Goal: Communication & Community: Answer question/provide support

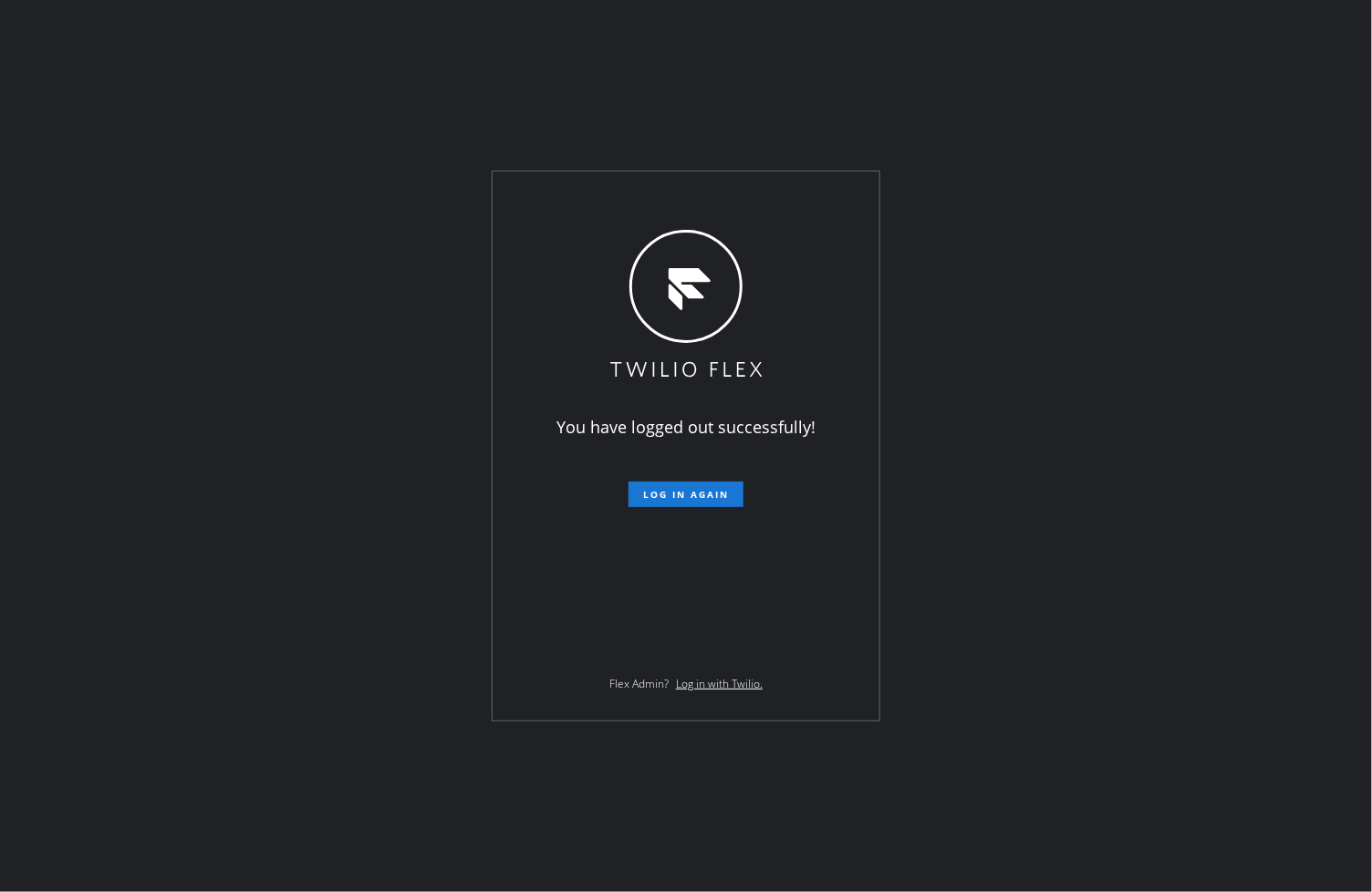
drag, startPoint x: 1109, startPoint y: 229, endPoint x: 1105, endPoint y: 217, distance: 12.6
click at [1109, 229] on div "You have logged out successfully! Log in again Flex Admin? Log in with Twilio." at bounding box center [686, 446] width 1372 height 892
click at [229, 148] on div "You have logged out successfully! Log in again Flex Admin? Log in with Twilio." at bounding box center [686, 446] width 1372 height 892
click at [1147, 575] on div "You have logged out successfully! Log in again Flex Admin? Log in with Twilio." at bounding box center [686, 446] width 1372 height 892
click at [277, 146] on div "You have logged out successfully! Log in again Flex Admin? Log in with Twilio." at bounding box center [686, 446] width 1372 height 892
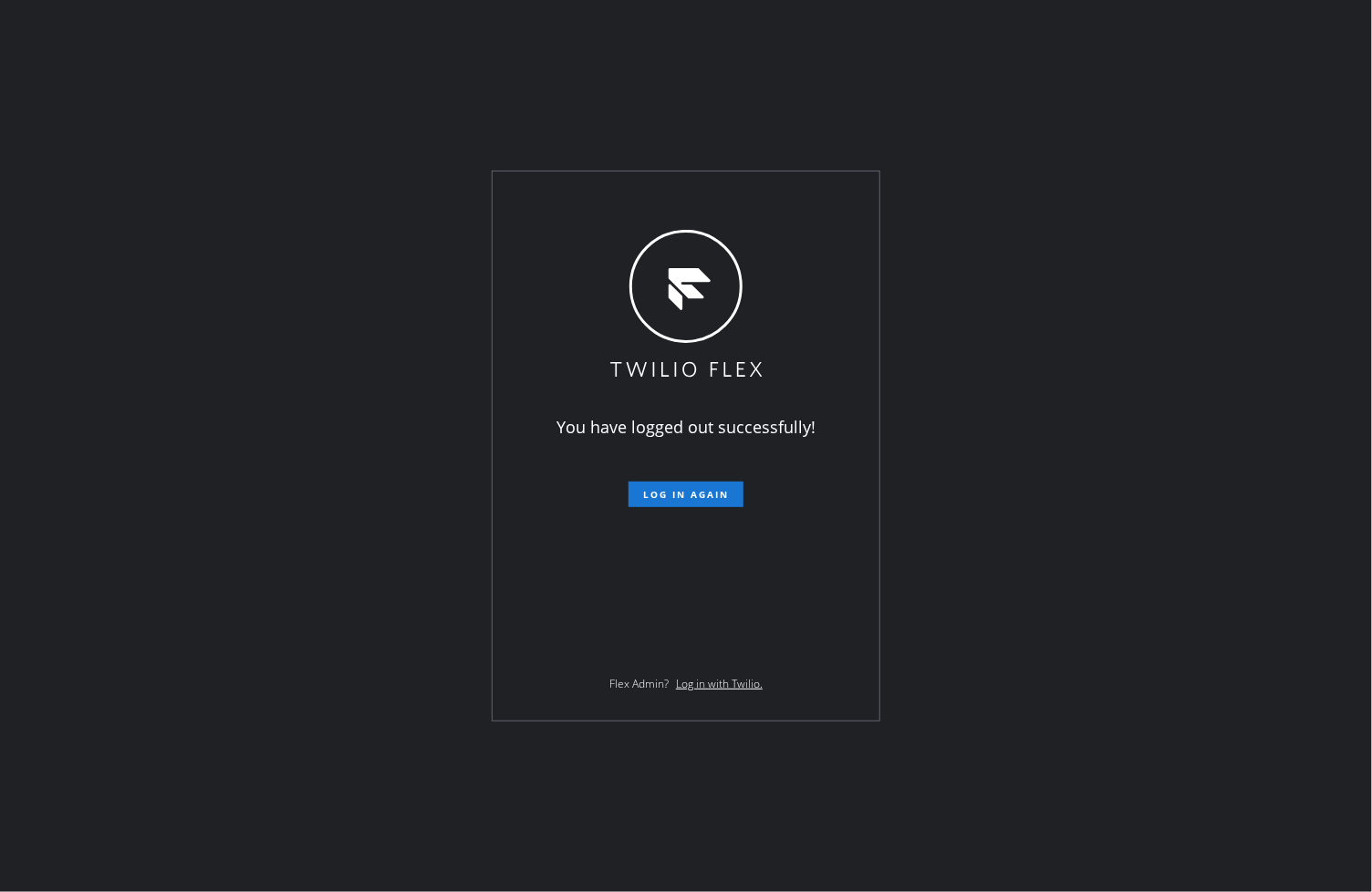
drag, startPoint x: 1253, startPoint y: 334, endPoint x: 1206, endPoint y: 333, distance: 47.0
click at [1253, 334] on div "You have logged out successfully! Log in again Flex Admin? Log in with Twilio." at bounding box center [686, 446] width 1372 height 892
click at [189, 295] on div "You have logged out successfully! Log in again Flex Admin? Log in with Twilio." at bounding box center [686, 446] width 1372 height 892
click at [673, 494] on span "Log in again" at bounding box center [686, 494] width 86 height 13
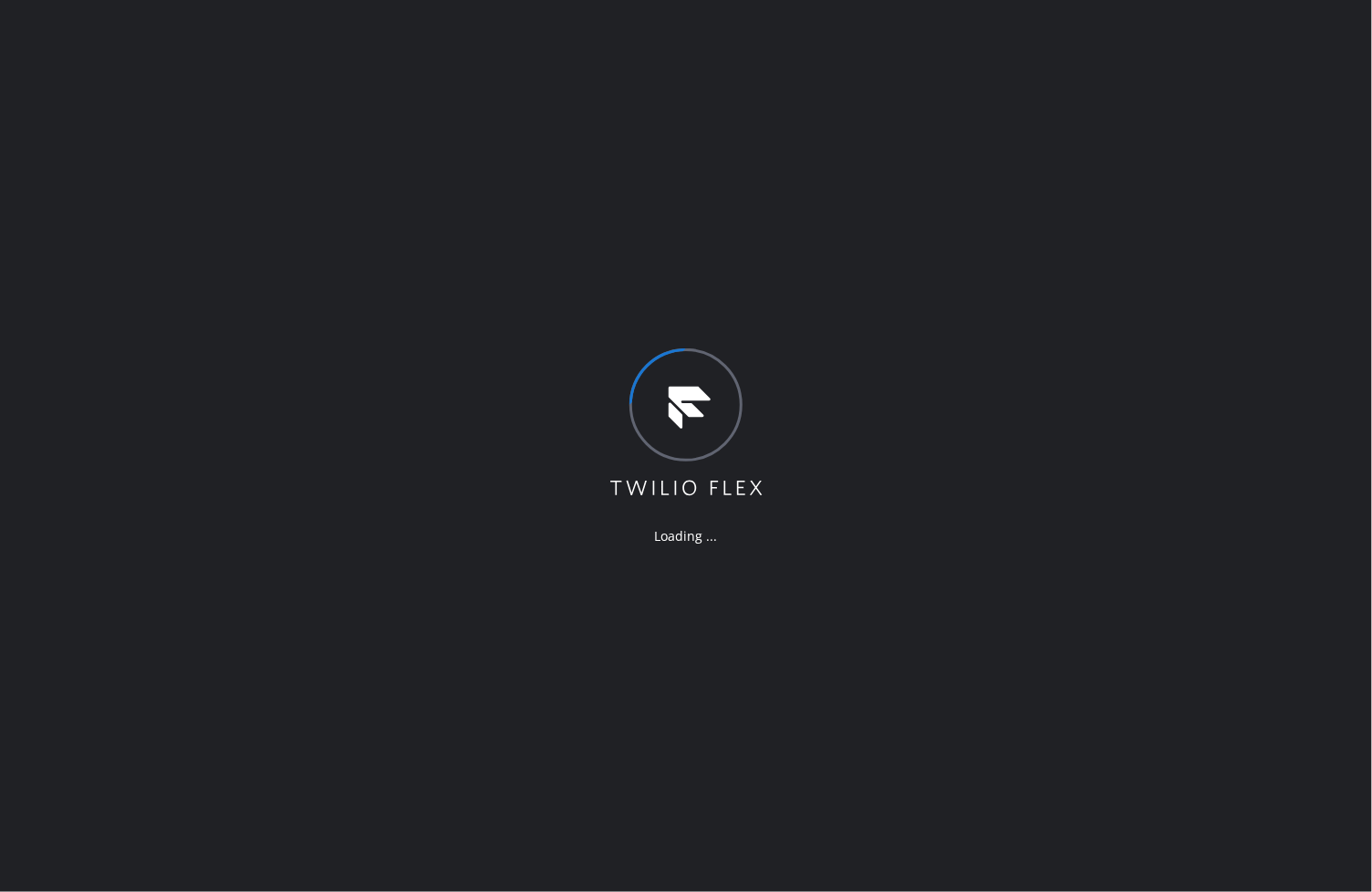
click at [1077, 294] on div "Loading ..." at bounding box center [686, 446] width 1372 height 892
click at [1122, 643] on div "Loading ..." at bounding box center [686, 446] width 1372 height 892
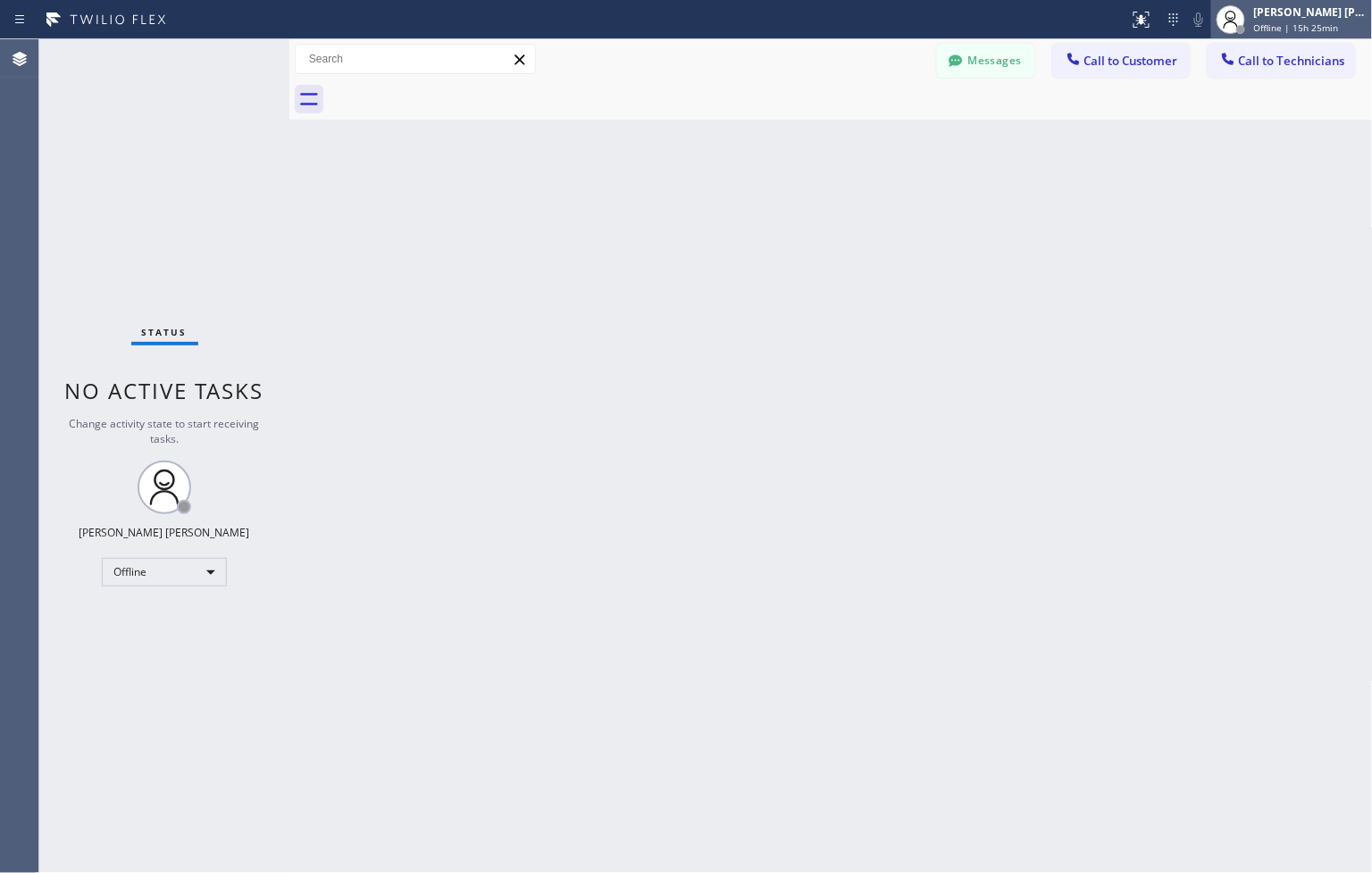
click at [1247, 10] on div at bounding box center [1230, 19] width 39 height 39
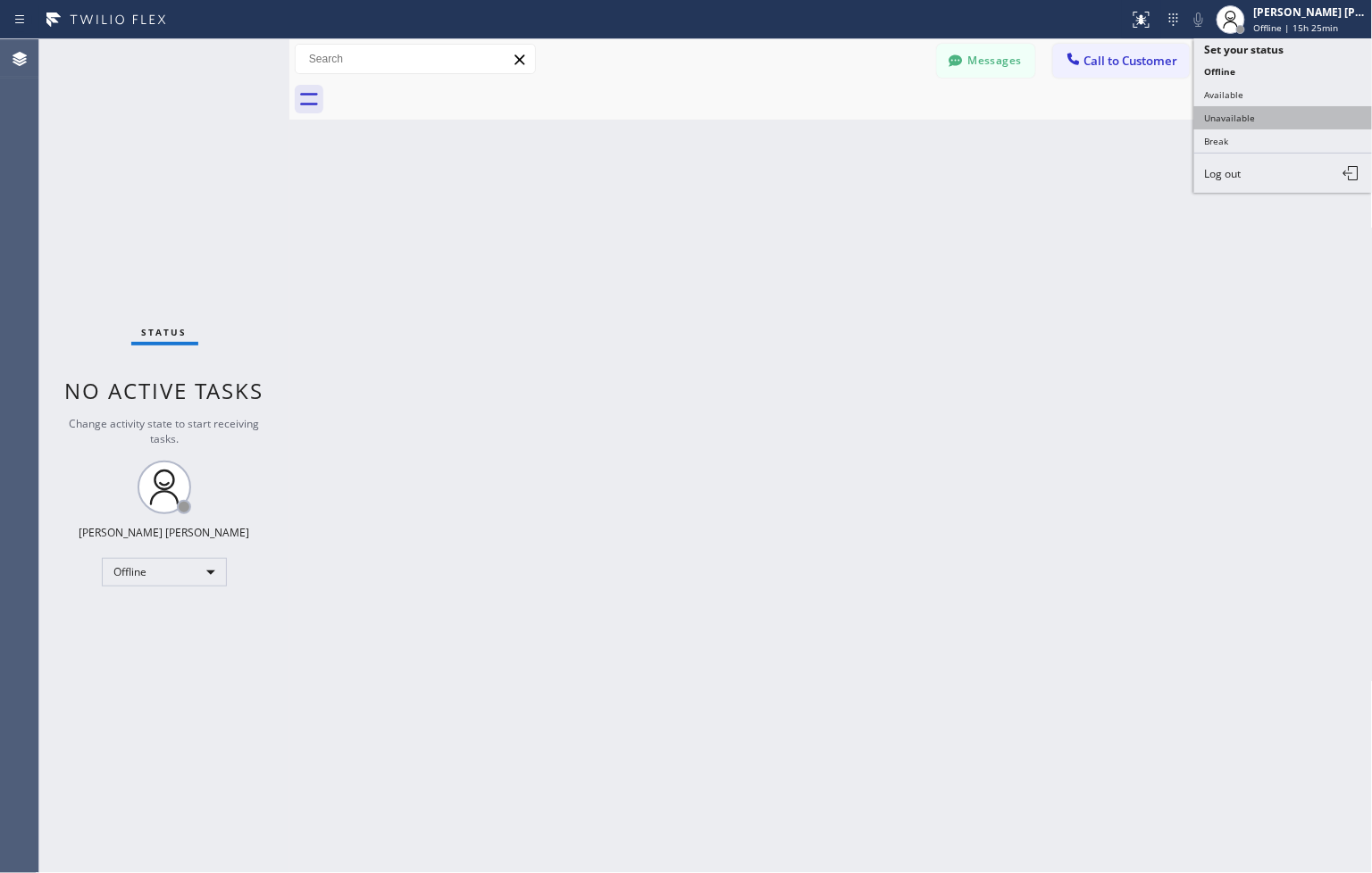
click at [1215, 106] on button "Unavailable" at bounding box center [1283, 118] width 178 height 23
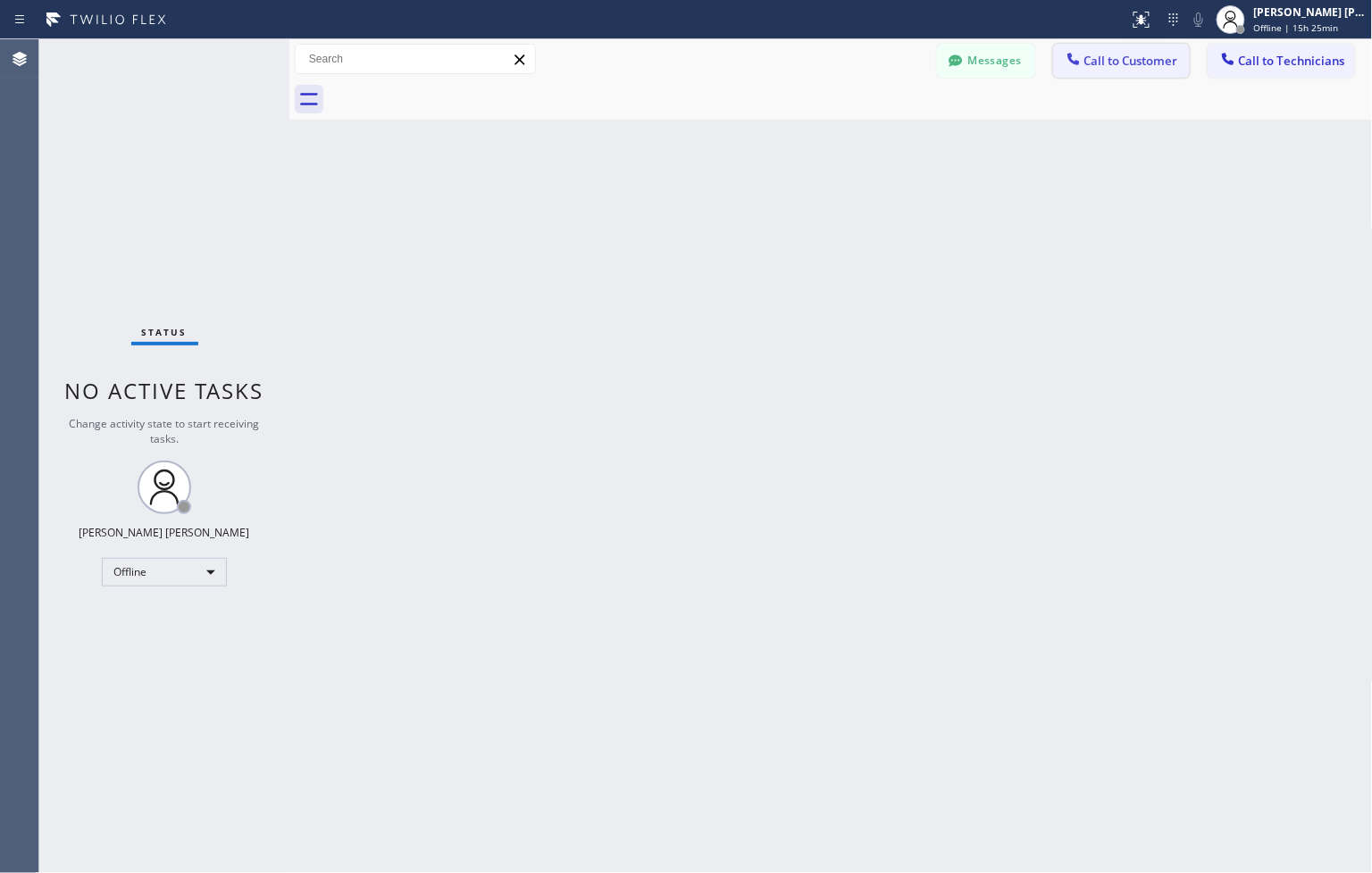
click at [1139, 54] on span "Call to Customer" at bounding box center [1130, 61] width 94 height 16
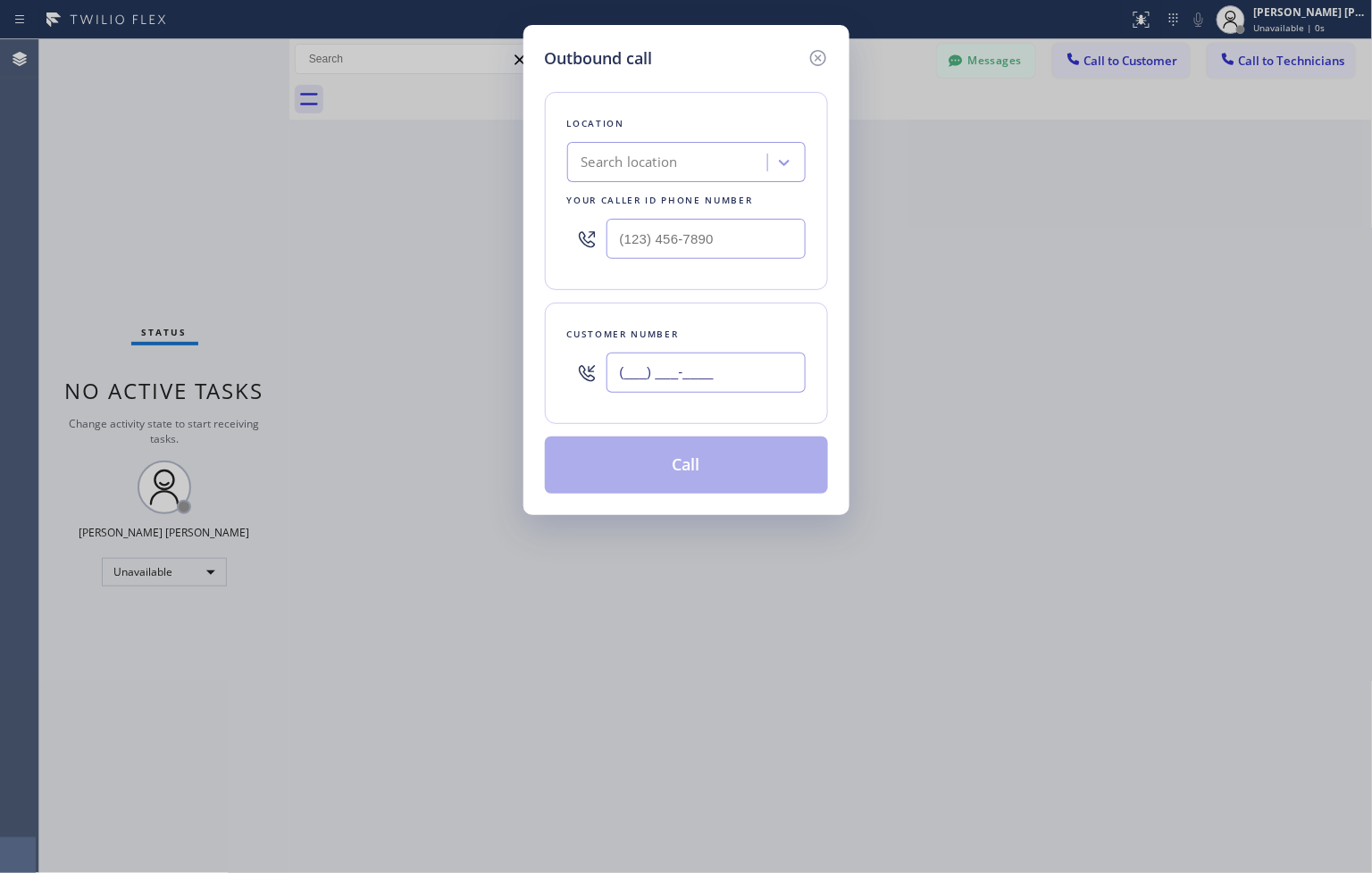
click at [704, 380] on input "(___) ___-____" at bounding box center [706, 373] width 199 height 40
paste input "714) 425-2239"
type input "[PHONE_NUMBER]"
click at [1177, 299] on div "Outbound call Location Search location Your caller id phone number Customer num…" at bounding box center [686, 436] width 1372 height 873
paste input "Santa [PERSON_NAME] Air Conditioning and Heating"
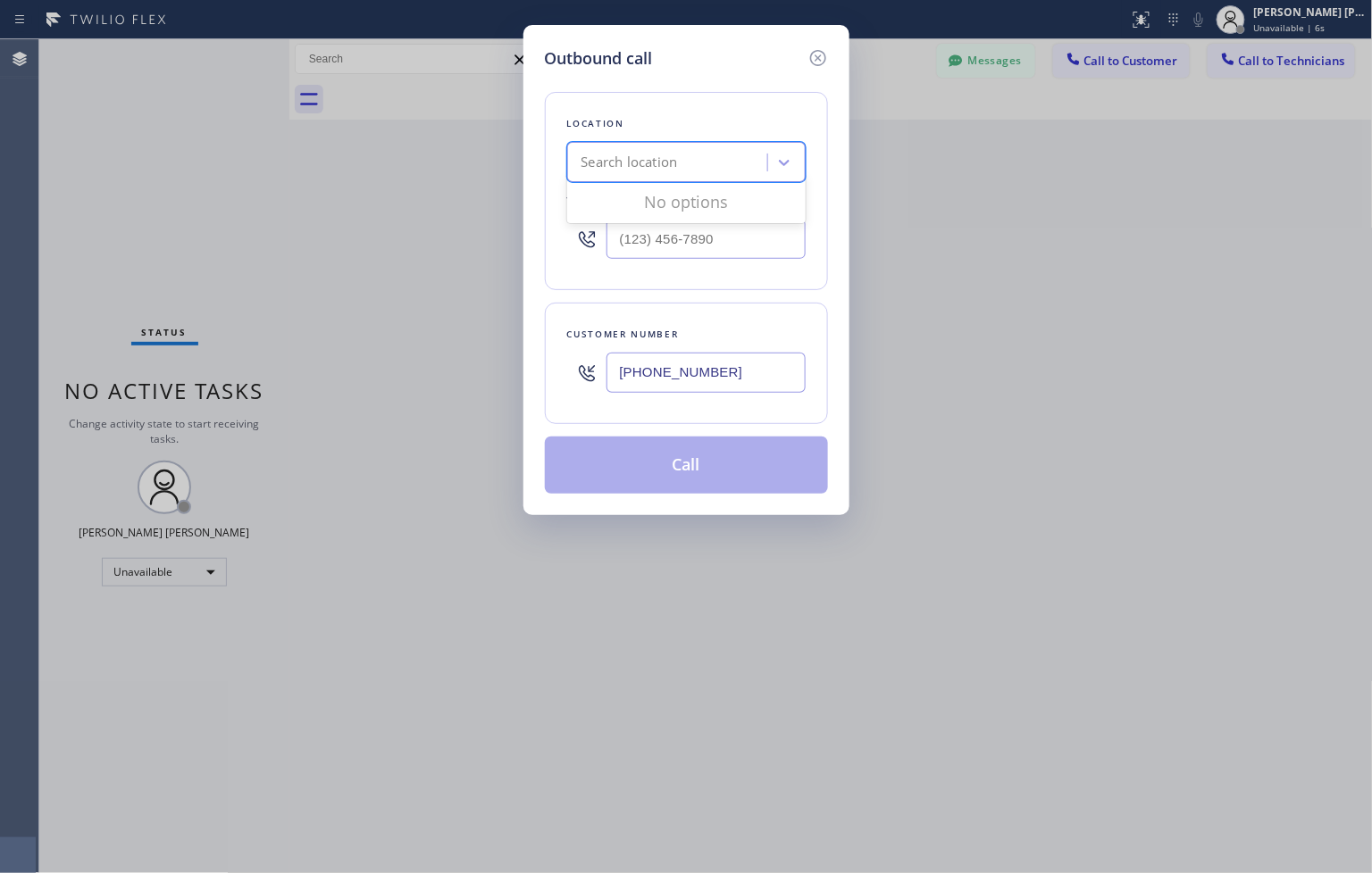
click at [700, 173] on div "Search location" at bounding box center [669, 162] width 194 height 31
type input "Santa [PERSON_NAME] Air Conditioning and Heating"
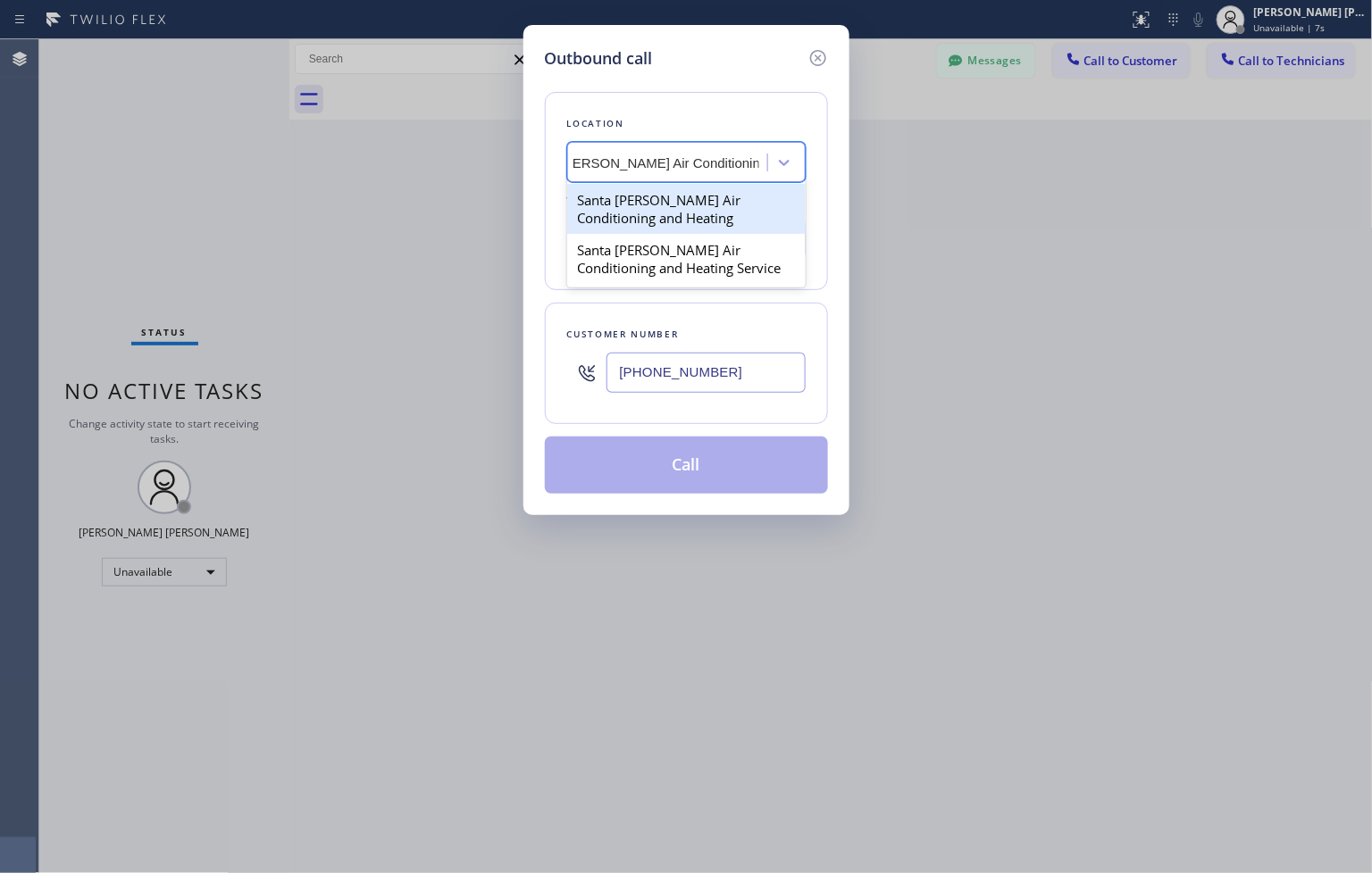
click at [700, 207] on div "Santa [PERSON_NAME] Air Conditioning and Heating" at bounding box center [686, 209] width 238 height 50
type input "[PHONE_NUMBER]"
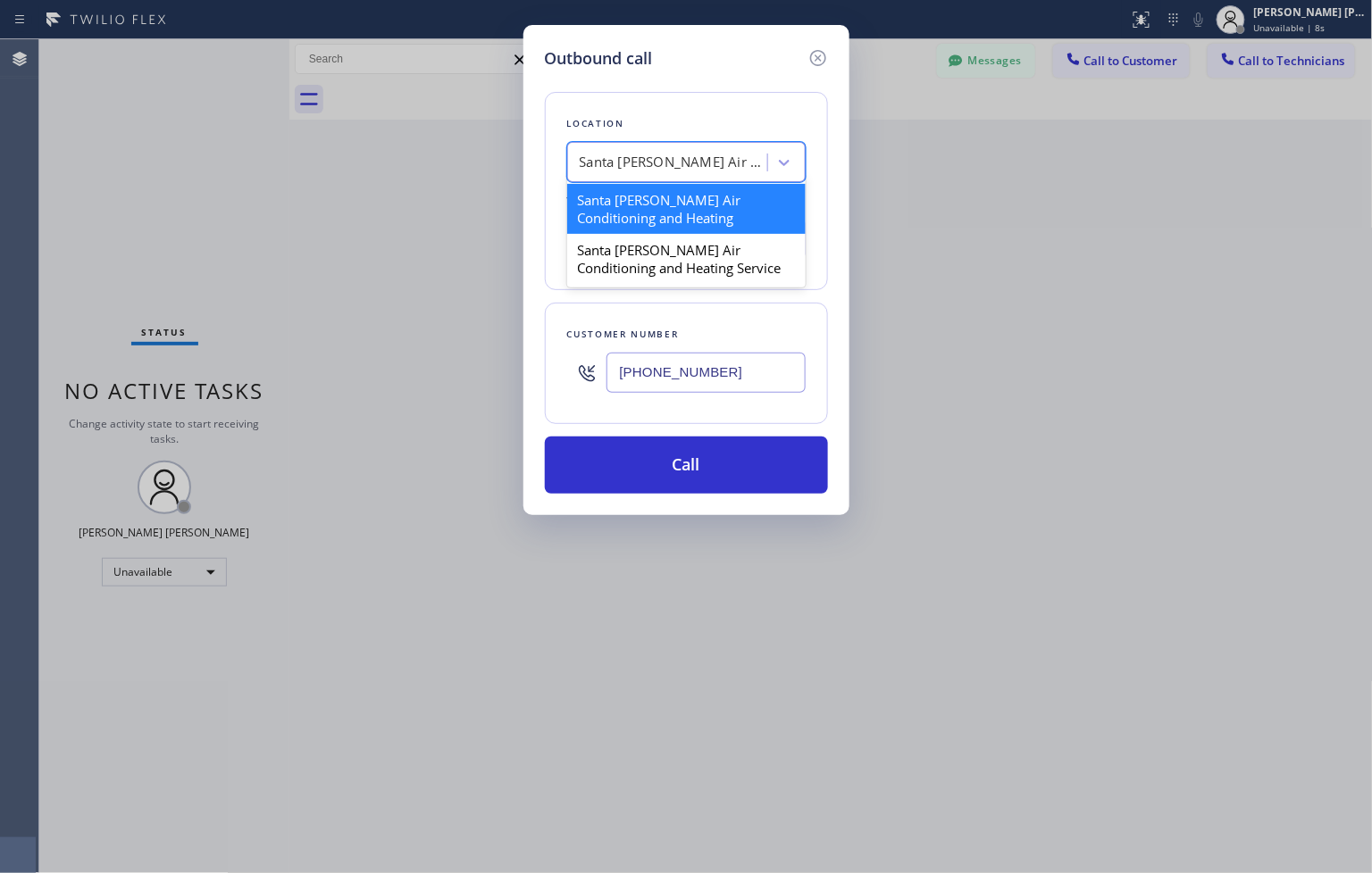
click at [710, 156] on div "Santa [PERSON_NAME] Air Conditioning and Heating" at bounding box center [673, 163] width 188 height 21
paste input "Santa [PERSON_NAME] Air Conditioning and Heating"
type input "Santa [PERSON_NAME] Air Conditioning and Heating"
click at [728, 216] on div "Santa [PERSON_NAME] Air Conditioning and Heating" at bounding box center [686, 209] width 238 height 50
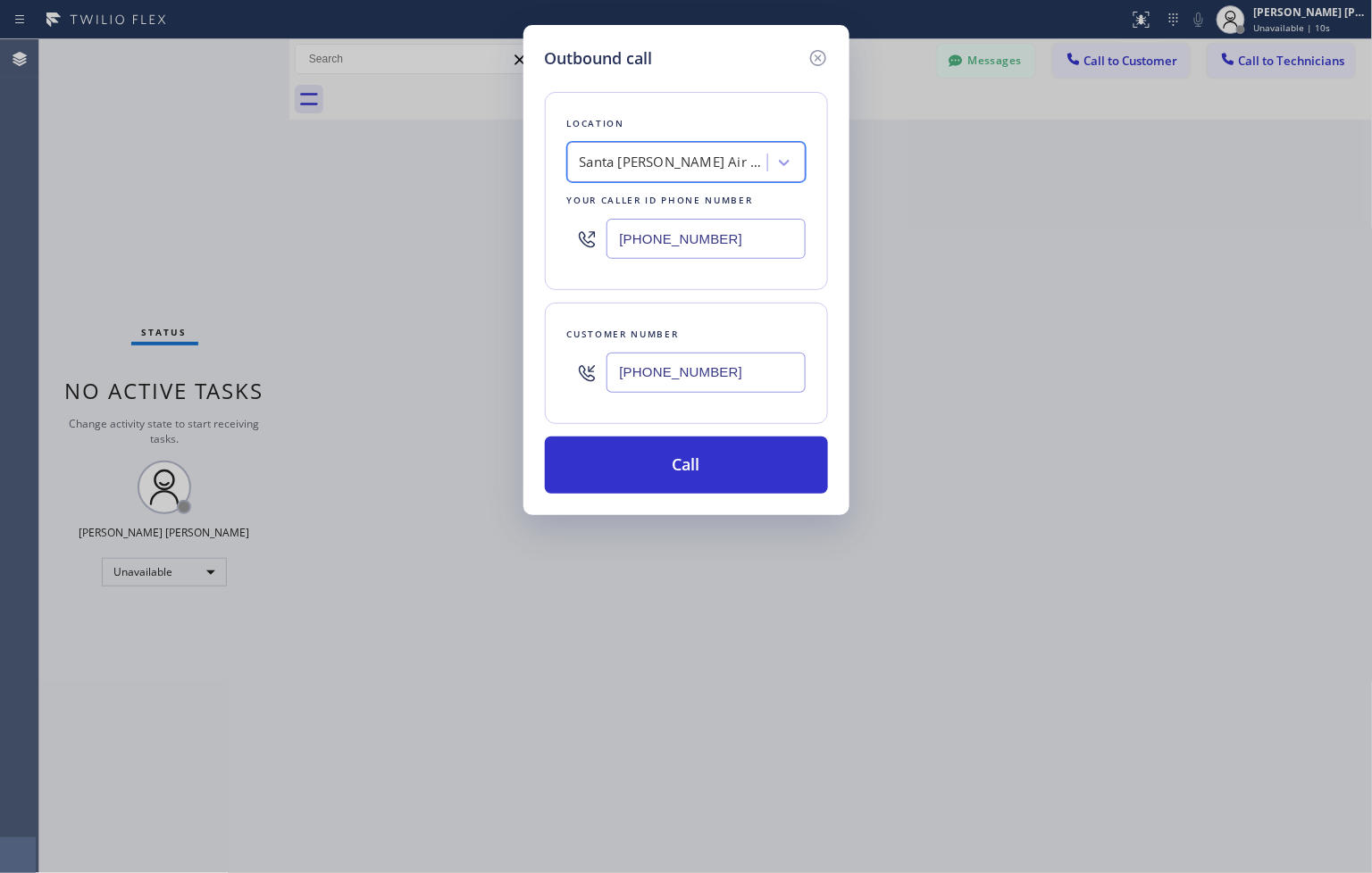
scroll to position [0, 2]
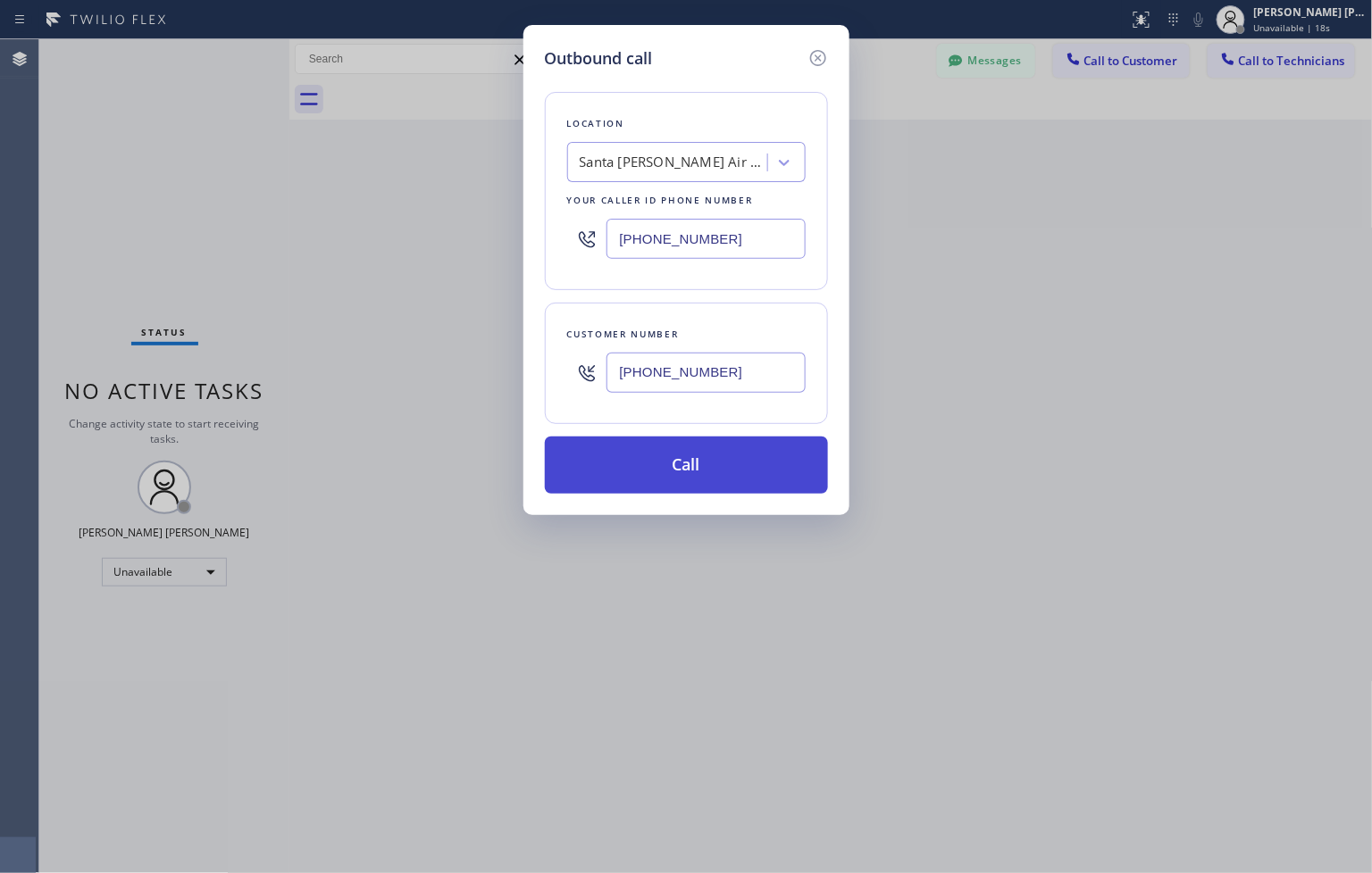
click at [664, 477] on button "Call" at bounding box center [686, 465] width 284 height 57
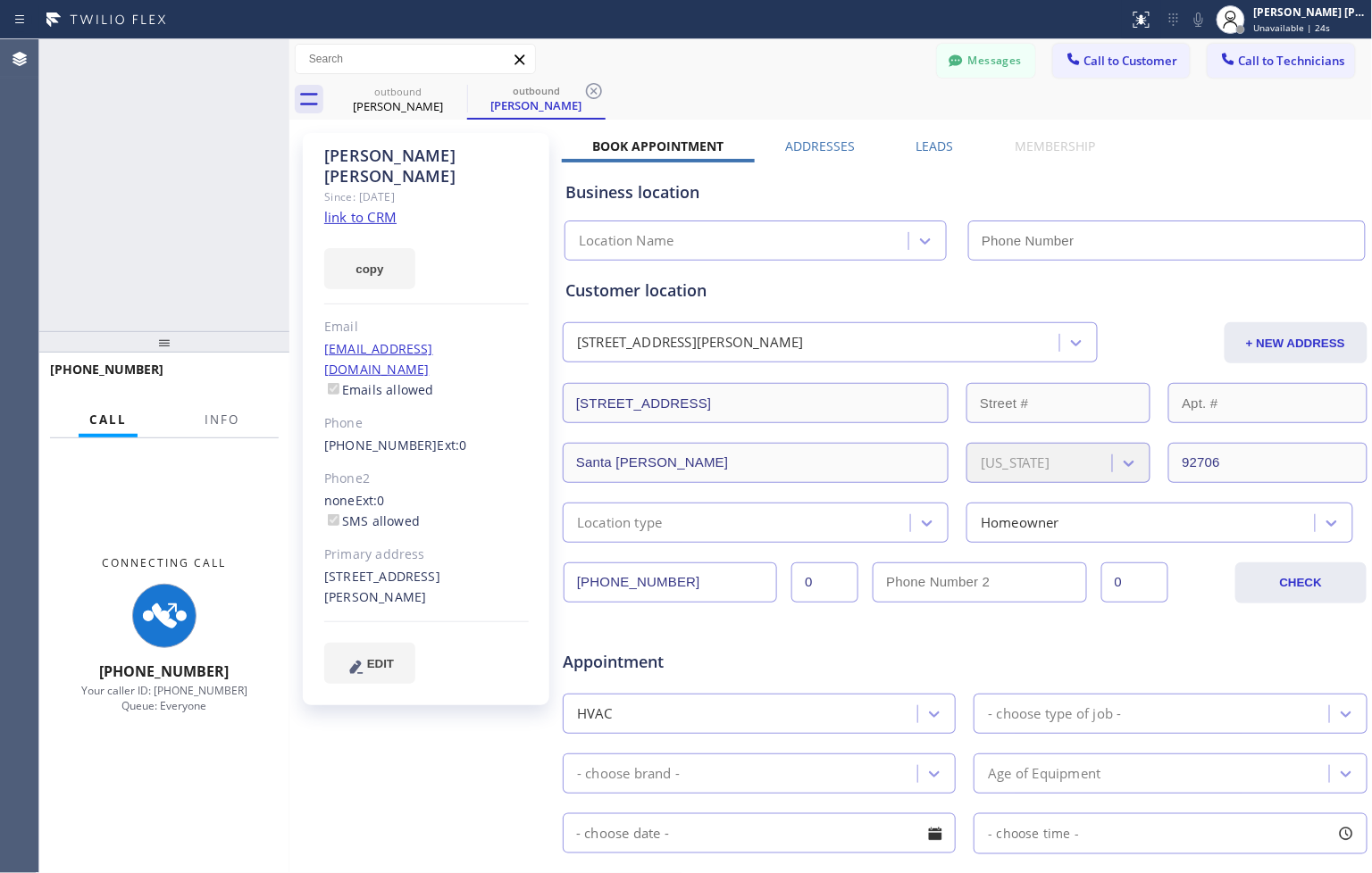
type input "[PHONE_NUMBER]"
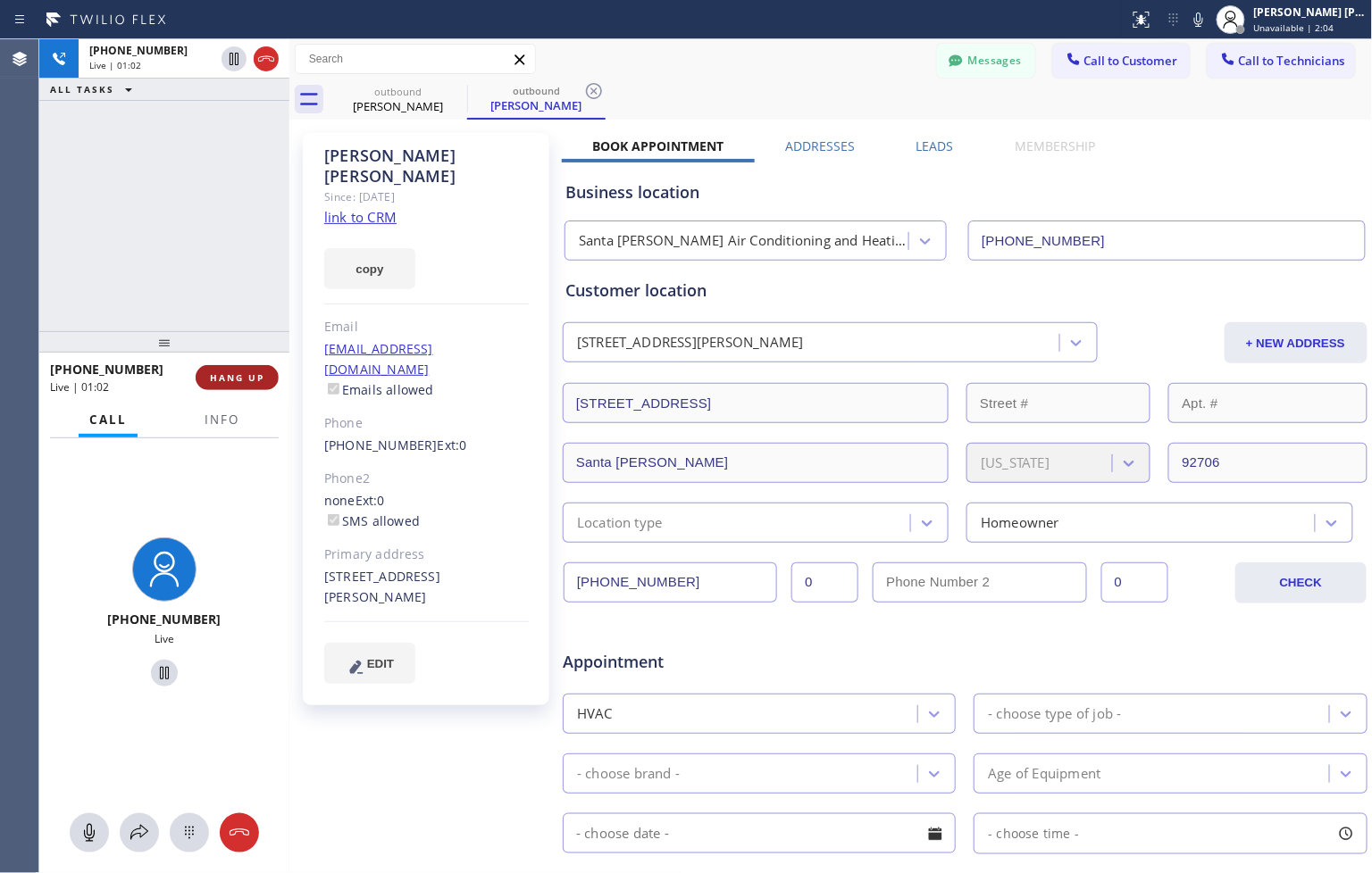
click at [239, 378] on span "HANG UP" at bounding box center [236, 377] width 54 height 12
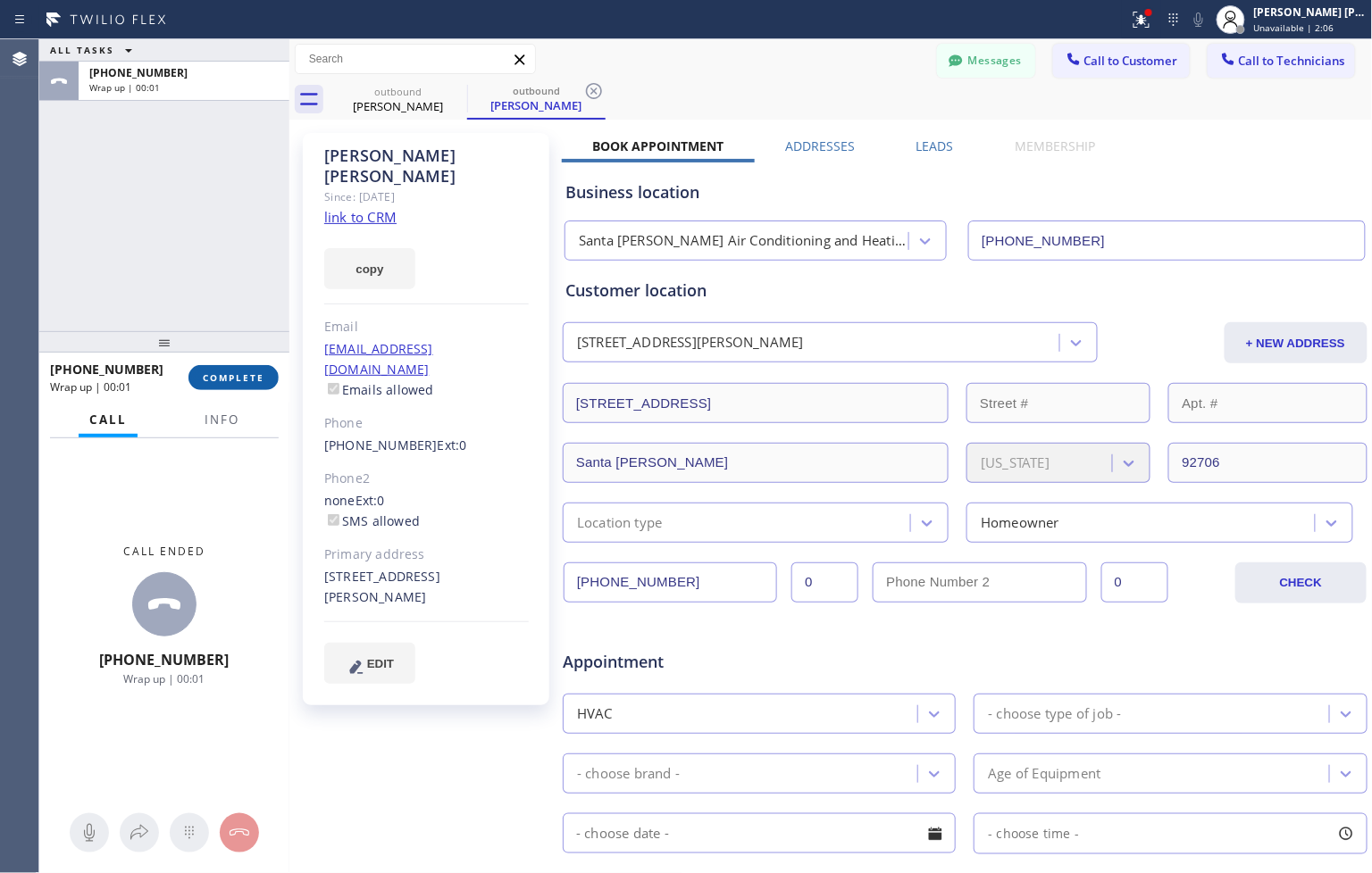
click at [239, 378] on span "COMPLETE" at bounding box center [233, 377] width 62 height 12
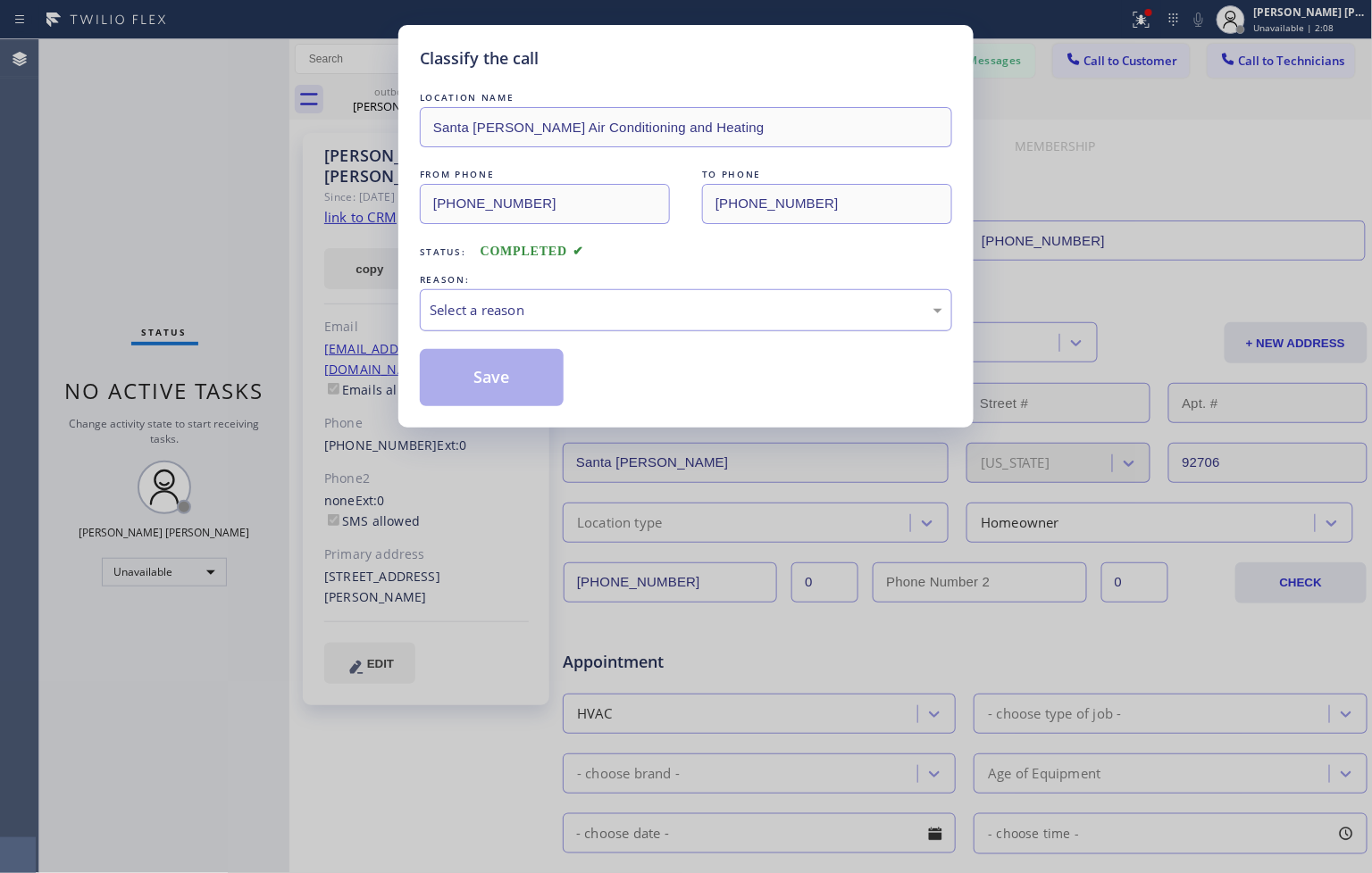
click at [489, 289] on div "Select a reason" at bounding box center [686, 310] width 532 height 42
click at [543, 395] on button "Save" at bounding box center [492, 377] width 144 height 57
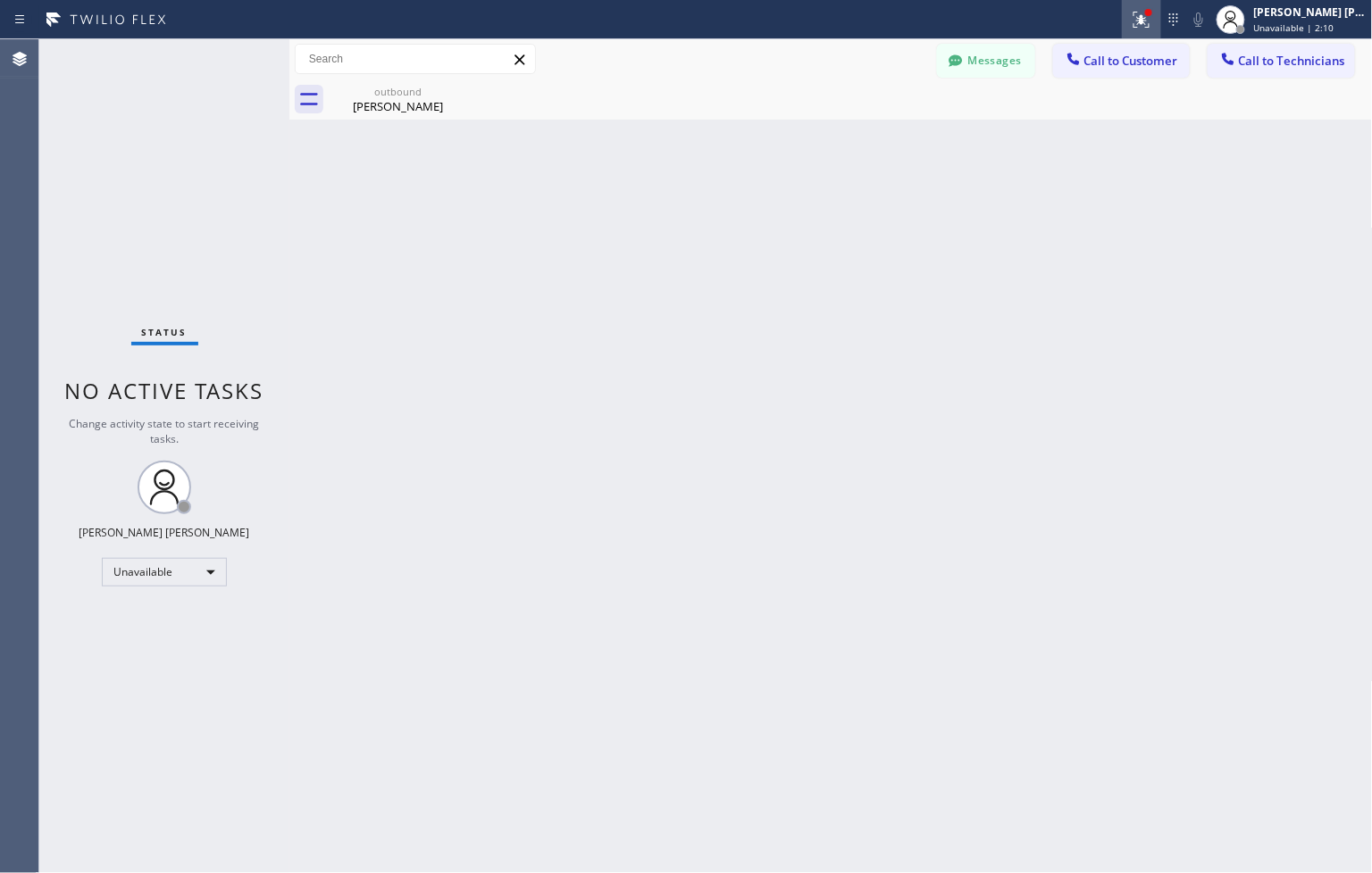
click at [1138, 9] on icon at bounding box center [1141, 19] width 22 height 22
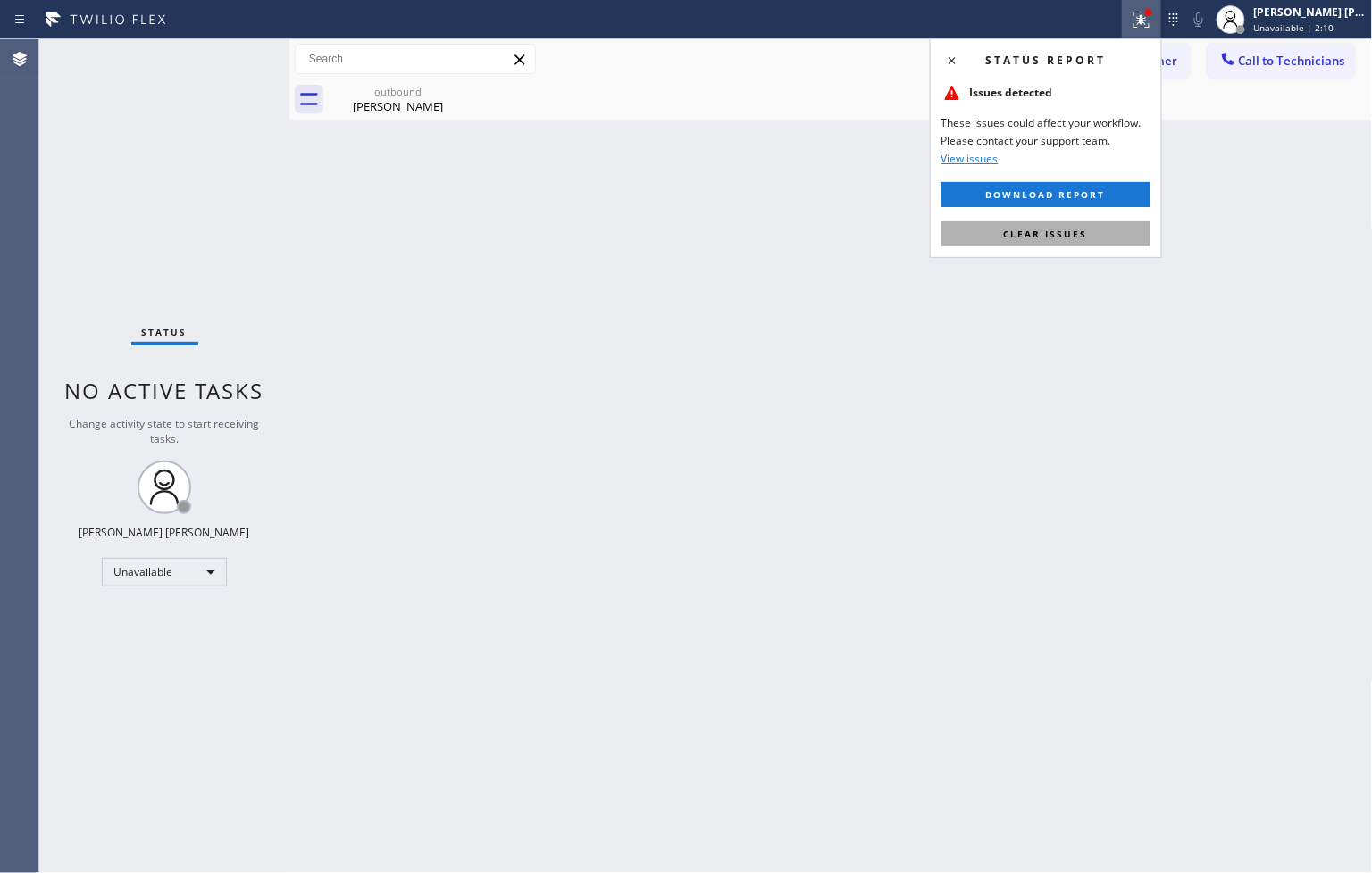
click at [1023, 244] on button "Clear issues" at bounding box center [1046, 234] width 209 height 25
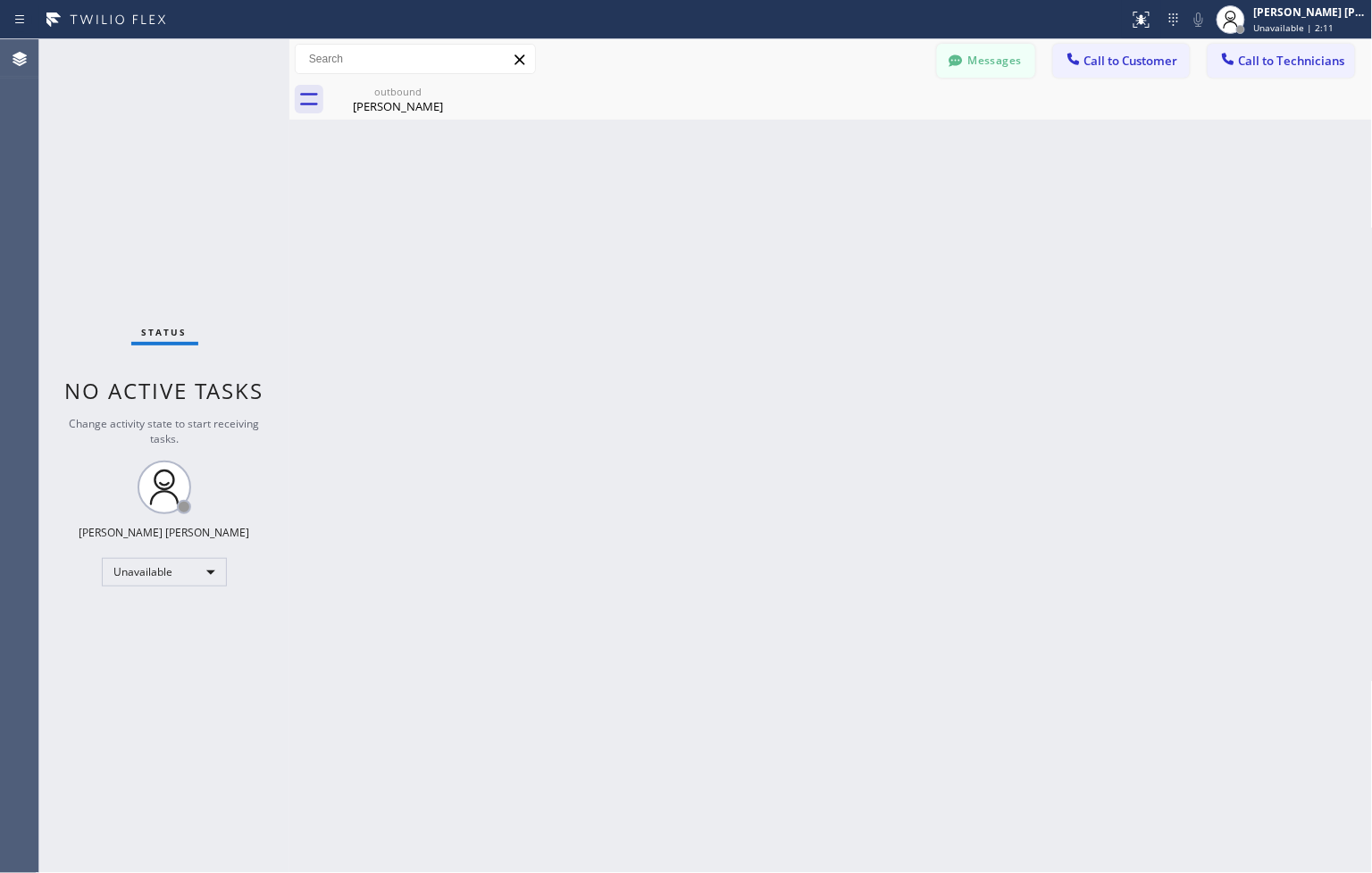
click at [991, 61] on button "Messages" at bounding box center [986, 61] width 99 height 34
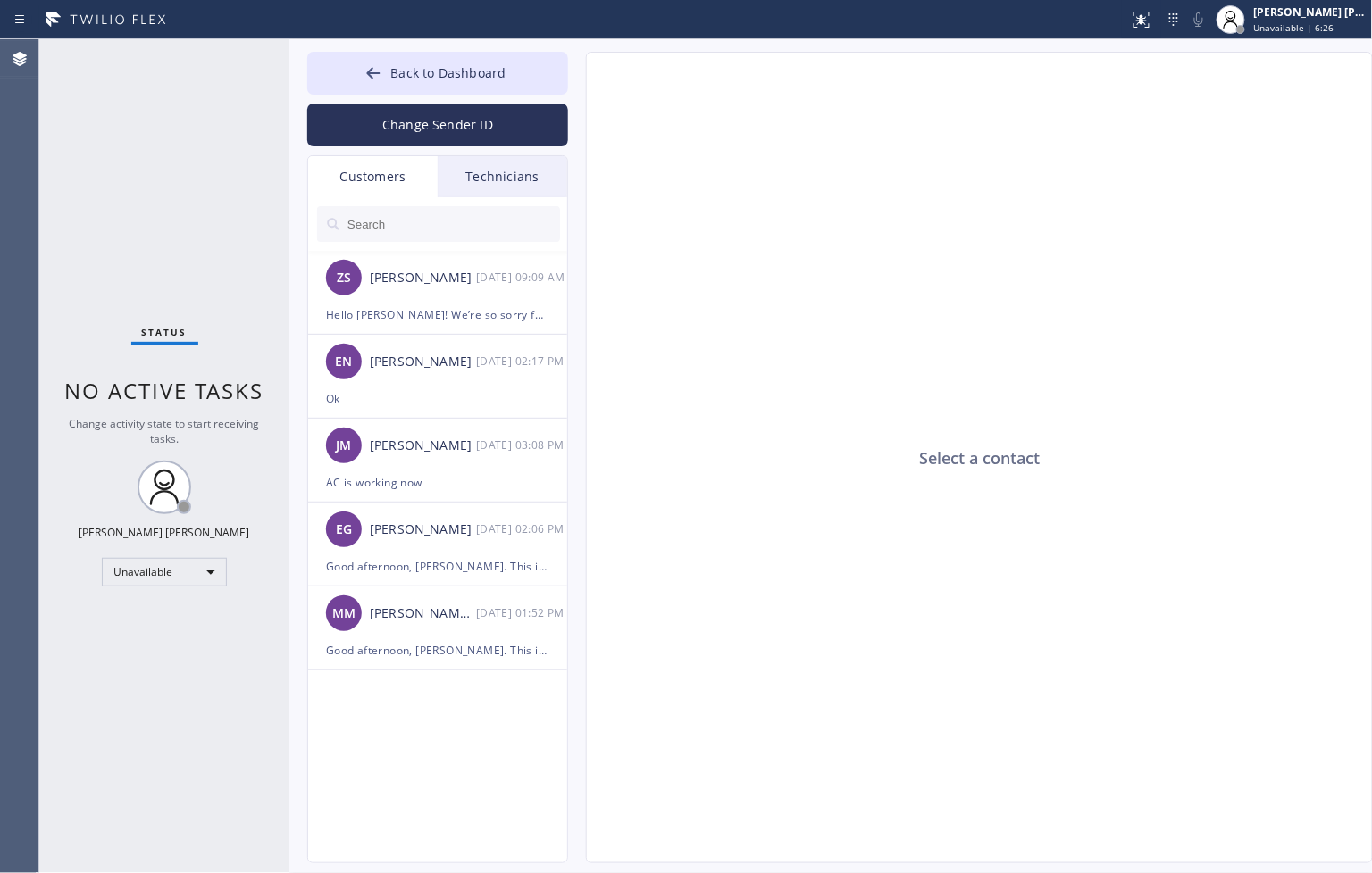
click at [416, 210] on input "text" at bounding box center [453, 225] width 214 height 36
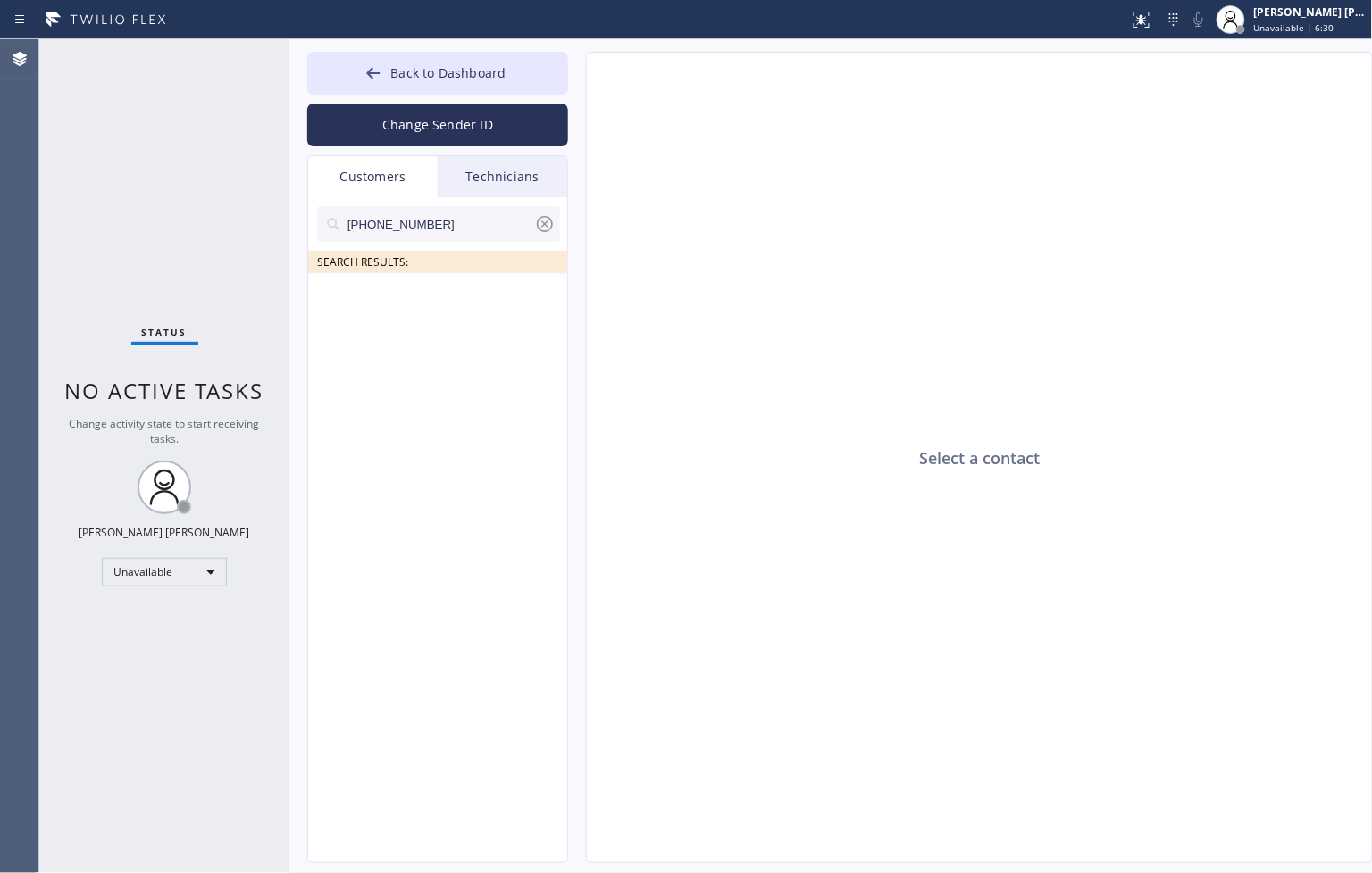
click at [485, 227] on input "[PHONE_NUMBER]" at bounding box center [440, 225] width 189 height 36
click at [741, 334] on div "Select a contact" at bounding box center [980, 459] width 787 height 811
click at [387, 207] on input "[PHONE_NUMBER]" at bounding box center [440, 225] width 189 height 36
click at [436, 229] on input "[PHONE_NUMBER]" at bounding box center [440, 225] width 189 height 36
click at [906, 345] on div "Select a contact" at bounding box center [980, 459] width 787 height 811
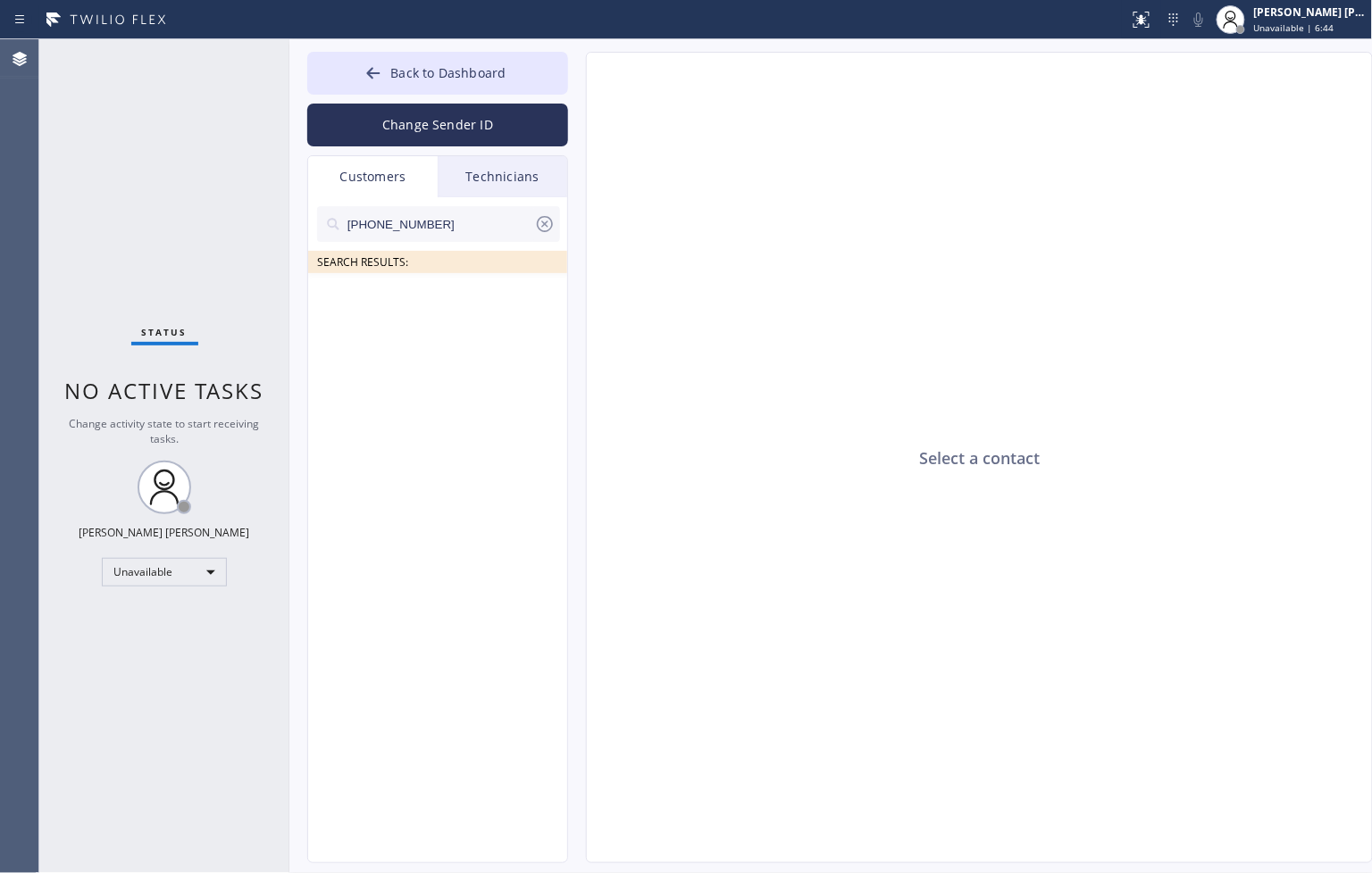
click at [515, 232] on input "[PHONE_NUMBER]" at bounding box center [440, 225] width 189 height 36
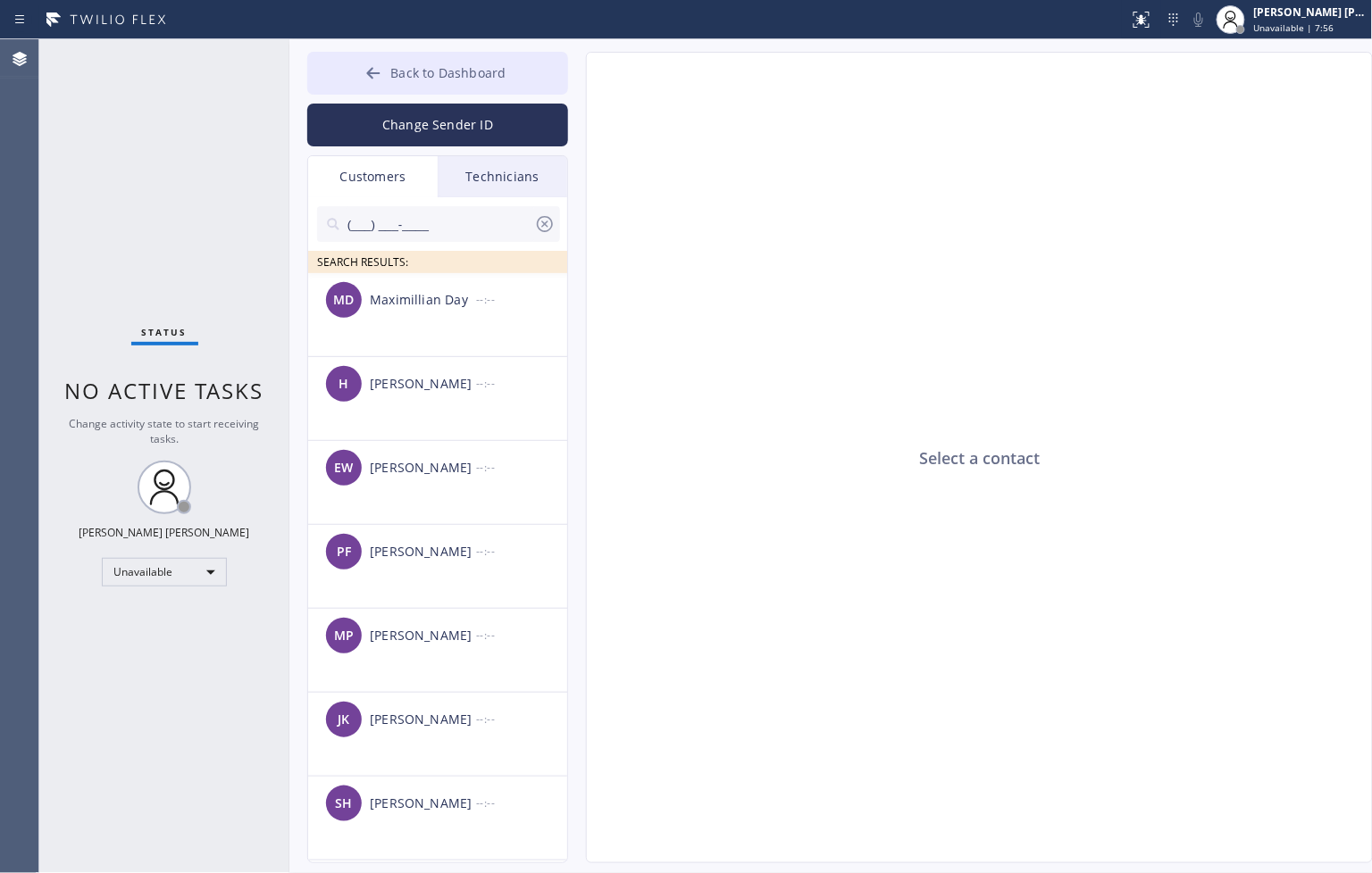
click at [384, 78] on div at bounding box center [373, 75] width 22 height 22
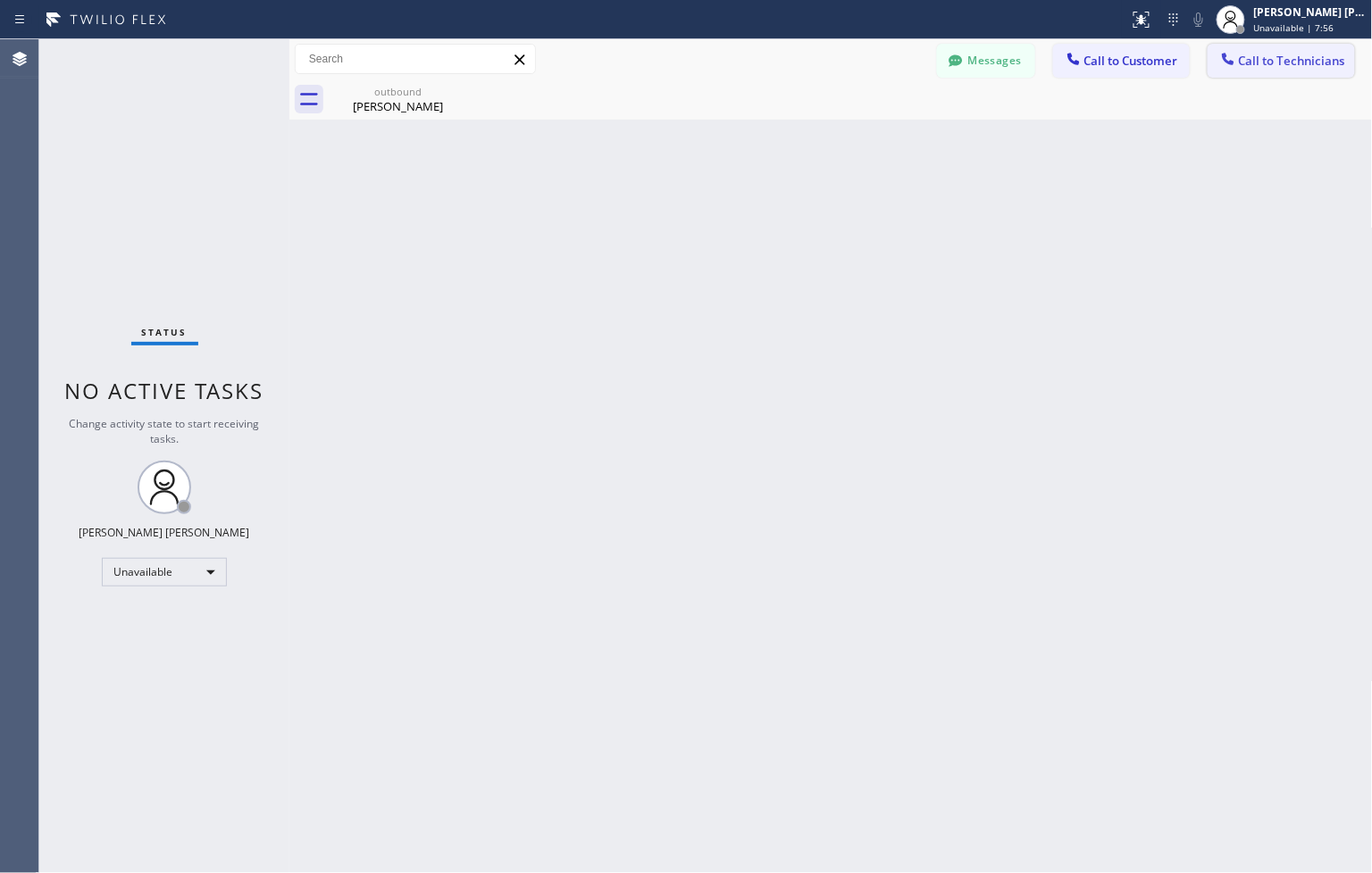
click at [1260, 68] on span "Call to Technicians" at bounding box center [1291, 61] width 106 height 16
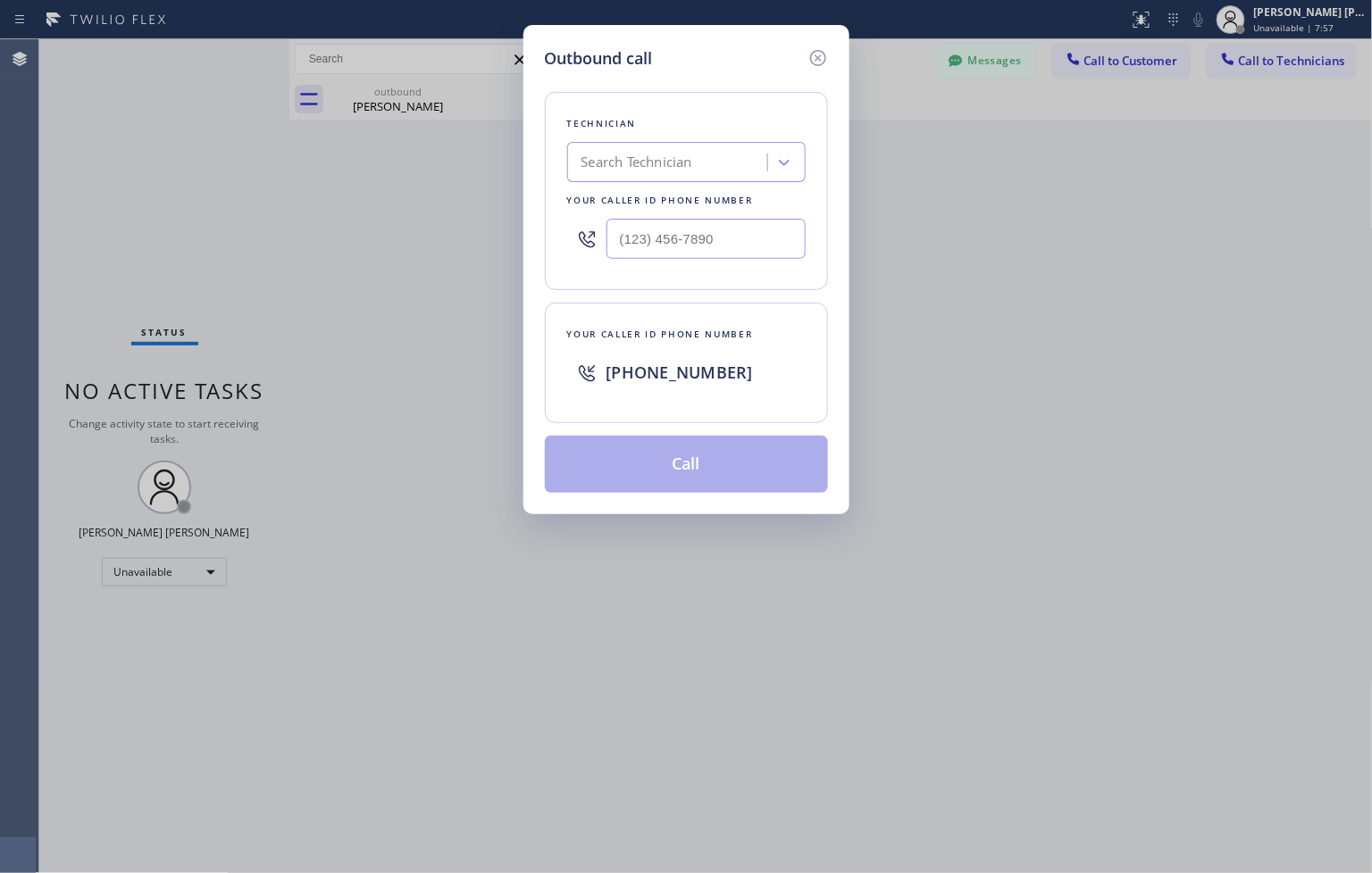
click at [669, 149] on div "Search Technician" at bounding box center [669, 162] width 194 height 31
type input "[PERSON_NAME]"
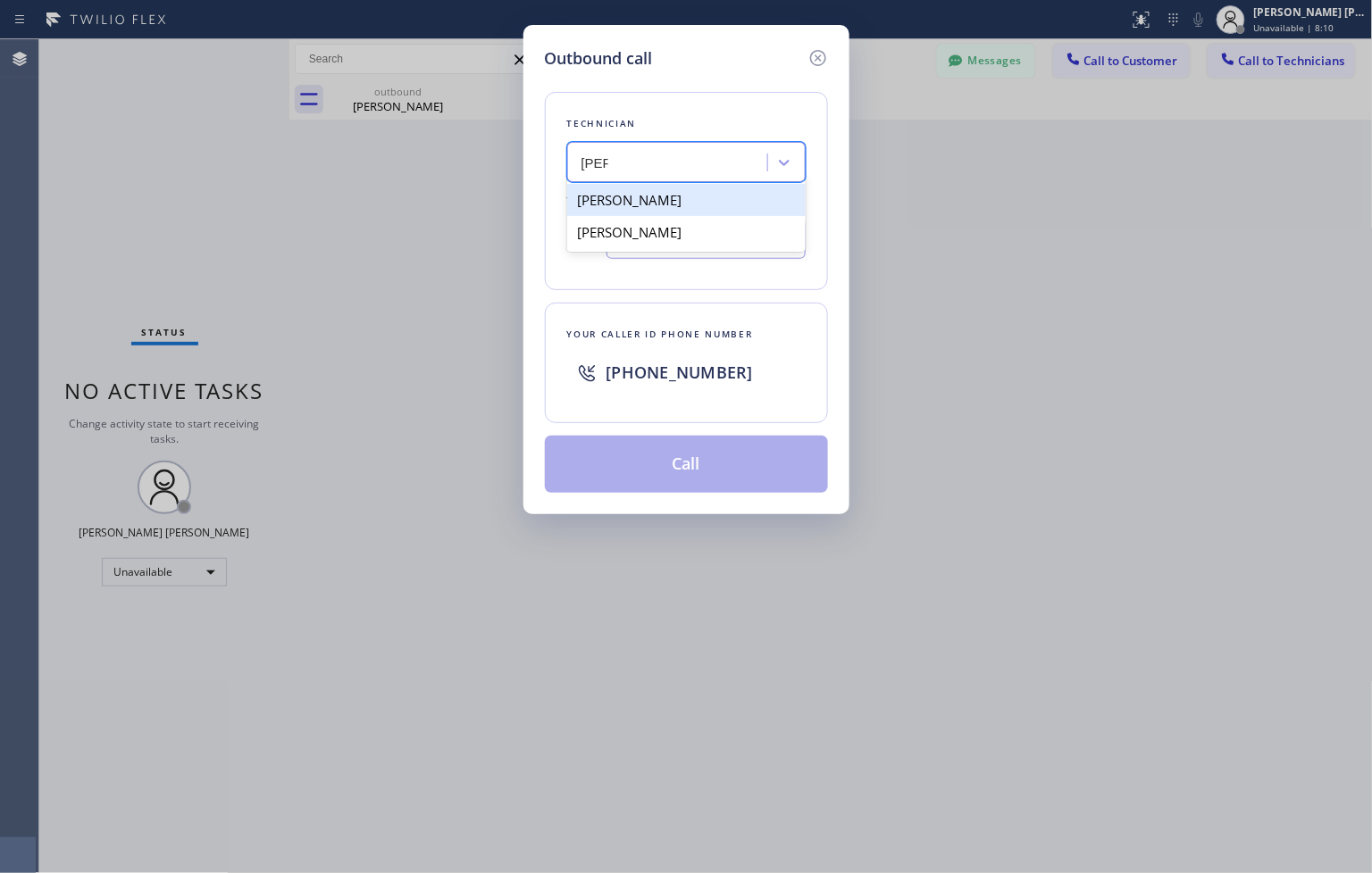
type input "[PHONE_NUMBER]"
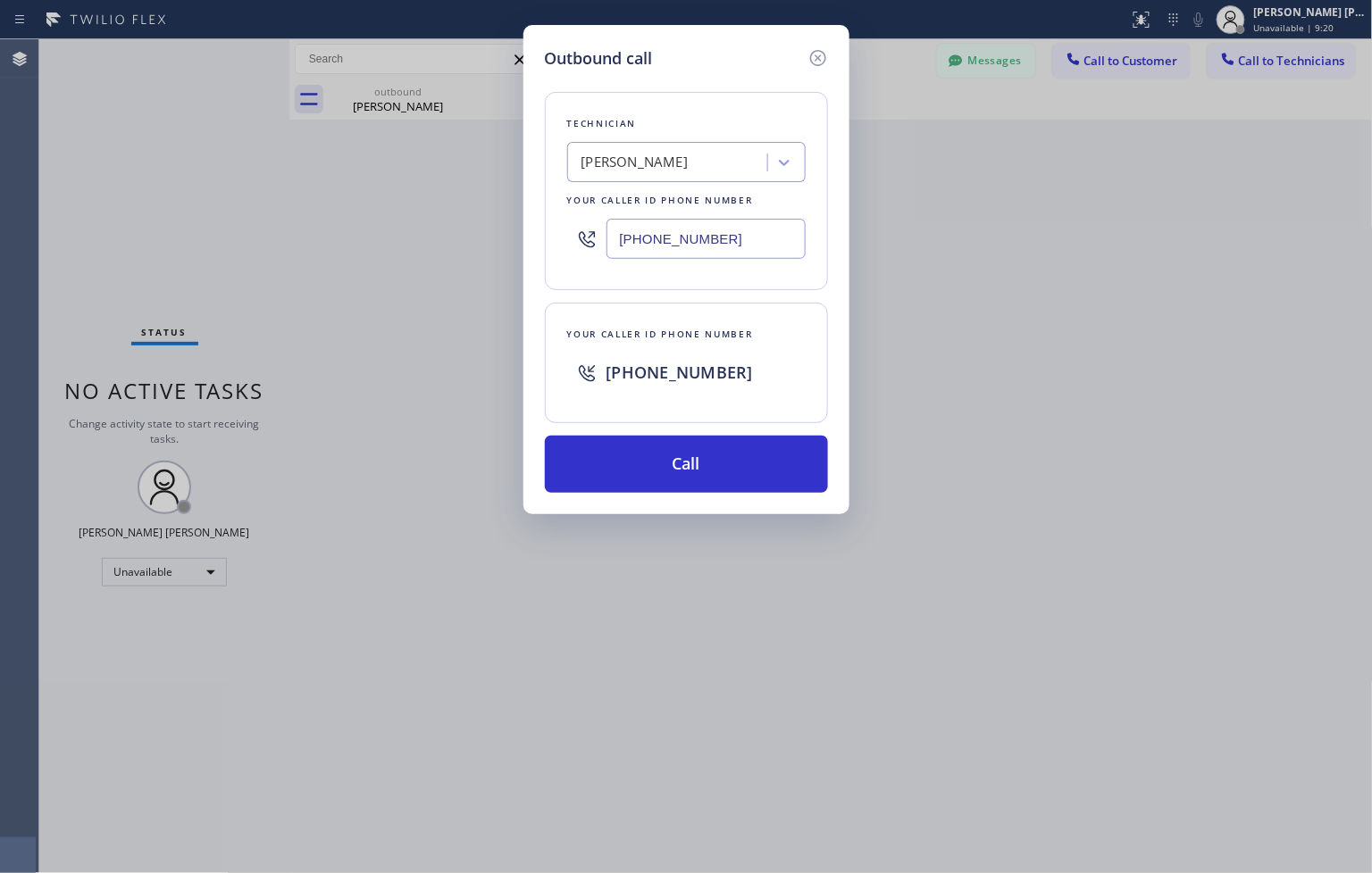
click at [584, 49] on h5 "Outbound call" at bounding box center [599, 58] width 108 height 24
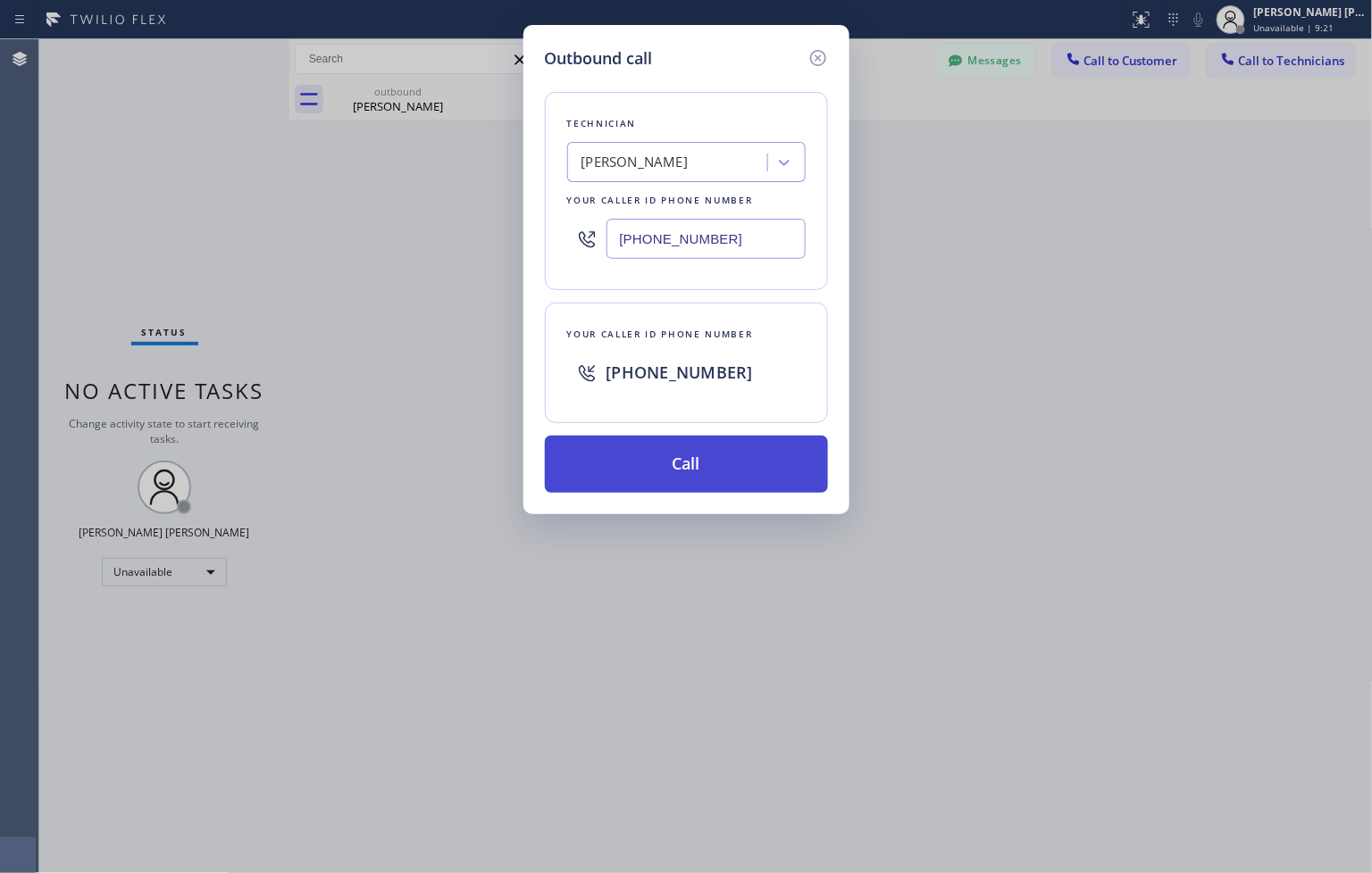
click at [693, 469] on button "Call" at bounding box center [686, 464] width 284 height 57
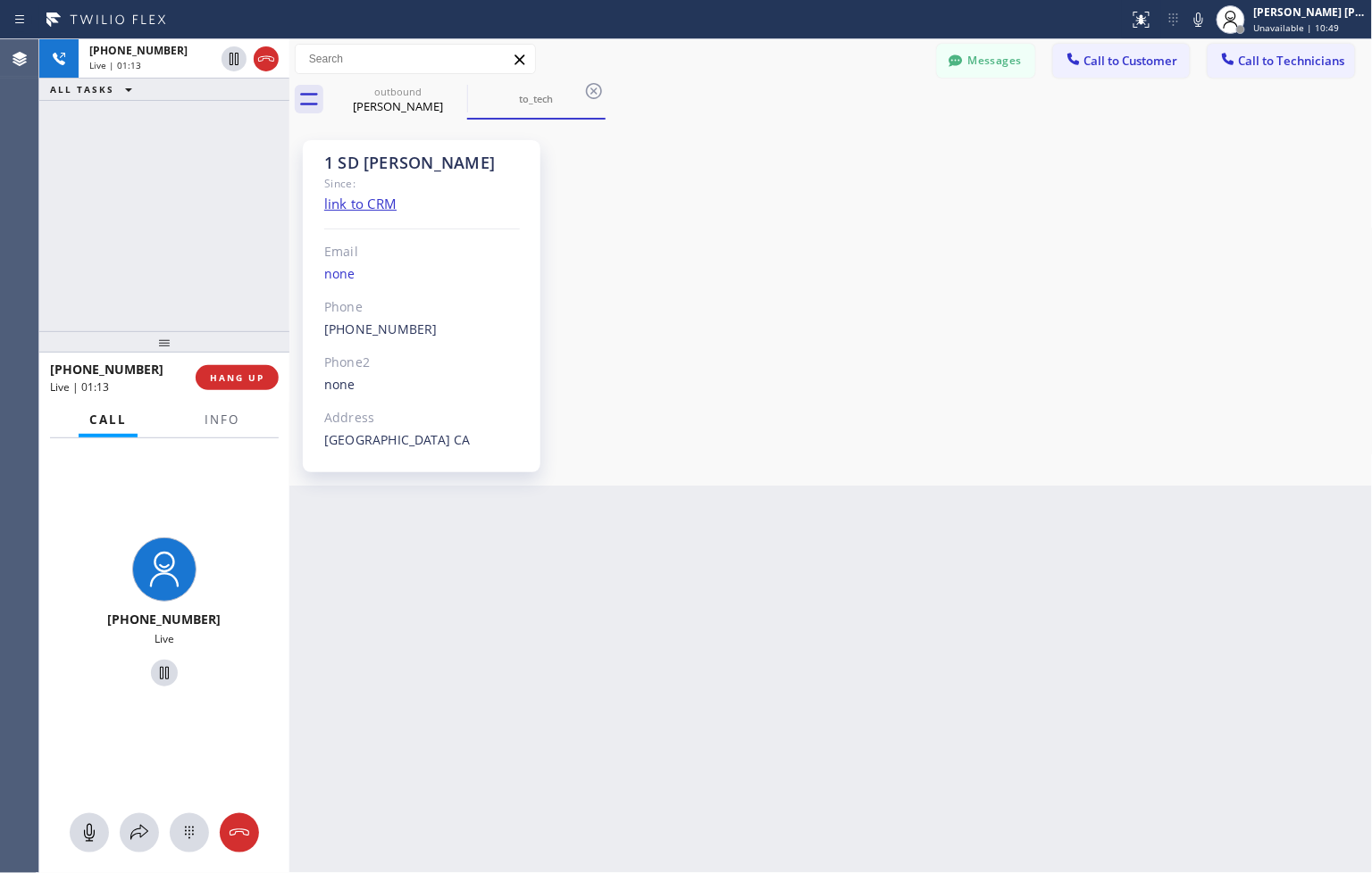
click at [1150, 358] on div "1 SD [PERSON_NAME] Since: link to CRM Email none Phone [PHONE_NUMBER] Outbound …" at bounding box center [831, 302] width 1074 height 357
click at [582, 308] on div "1 SD [PERSON_NAME] Since: link to CRM Email none Phone [PHONE_NUMBER] Outbound …" at bounding box center [831, 302] width 1074 height 357
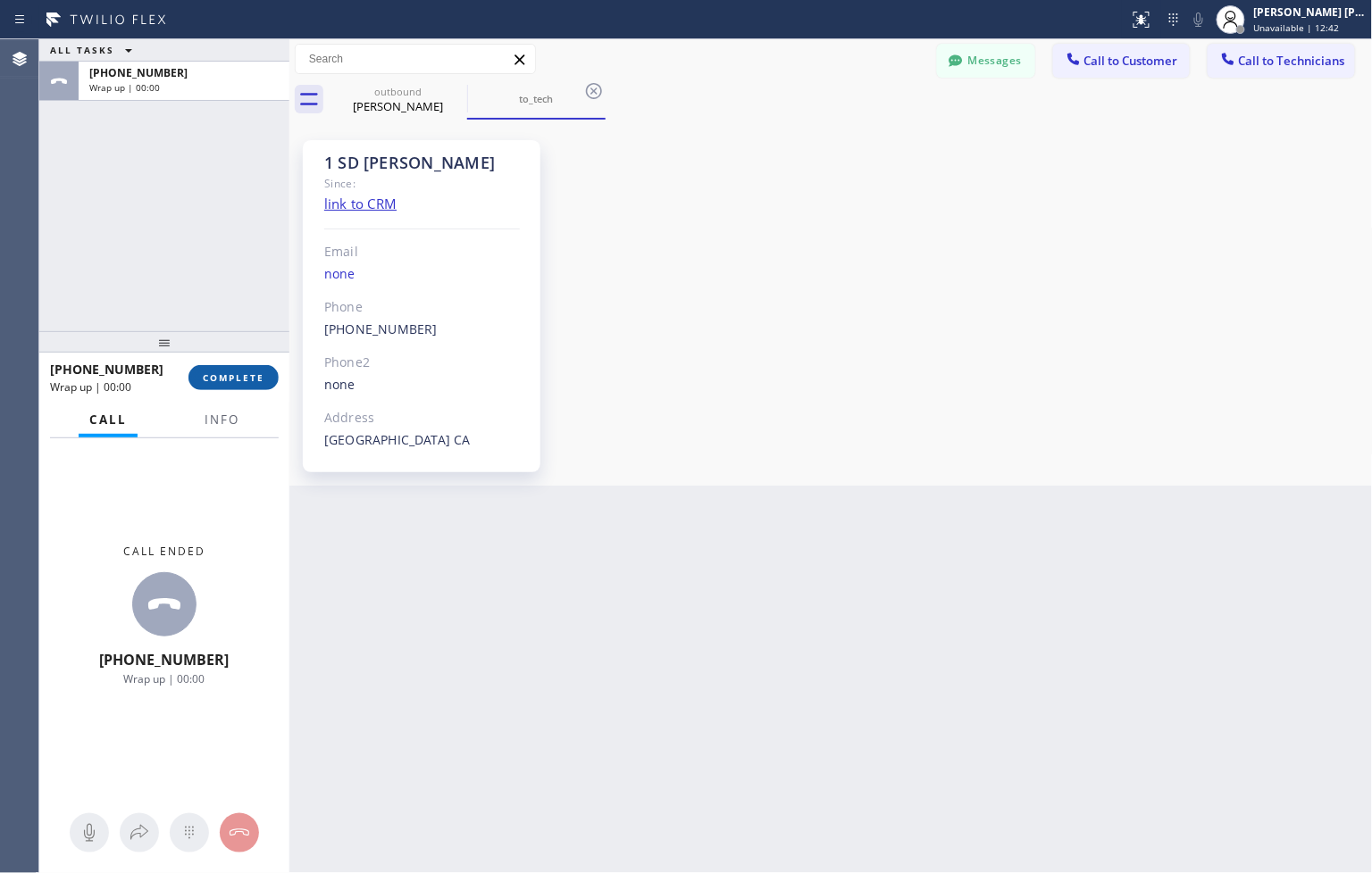
click at [227, 375] on span "COMPLETE" at bounding box center [233, 377] width 62 height 12
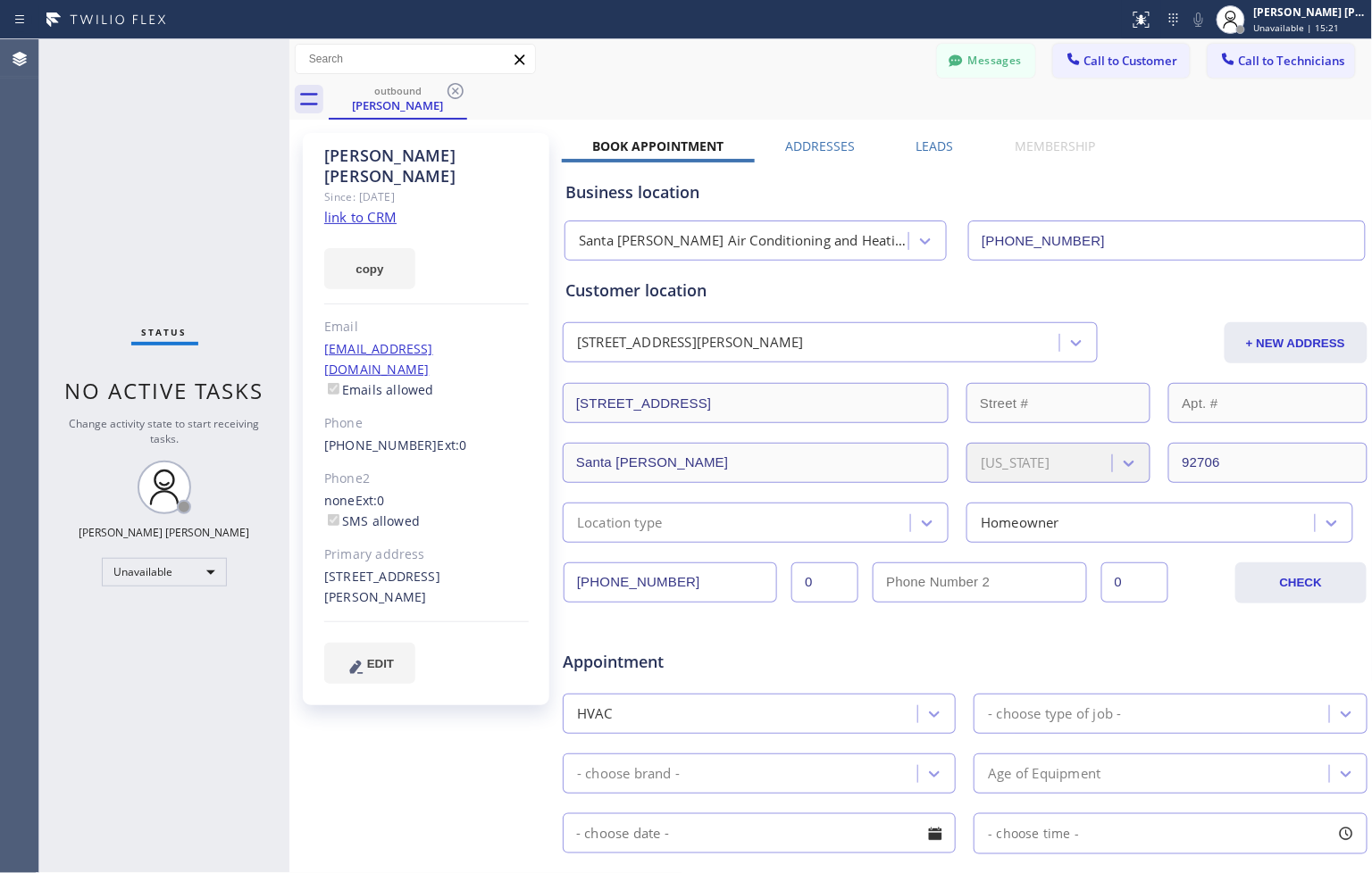
click at [1286, 119] on div "[PERSON_NAME] Since: [DATE] link to CRM copy Email [EMAIL_ADDRESS][DOMAIN_NAME]…" at bounding box center [831, 702] width 1084 height 1166
click at [1309, 18] on div "[PERSON_NAME] [PERSON_NAME]" at bounding box center [1309, 12] width 113 height 15
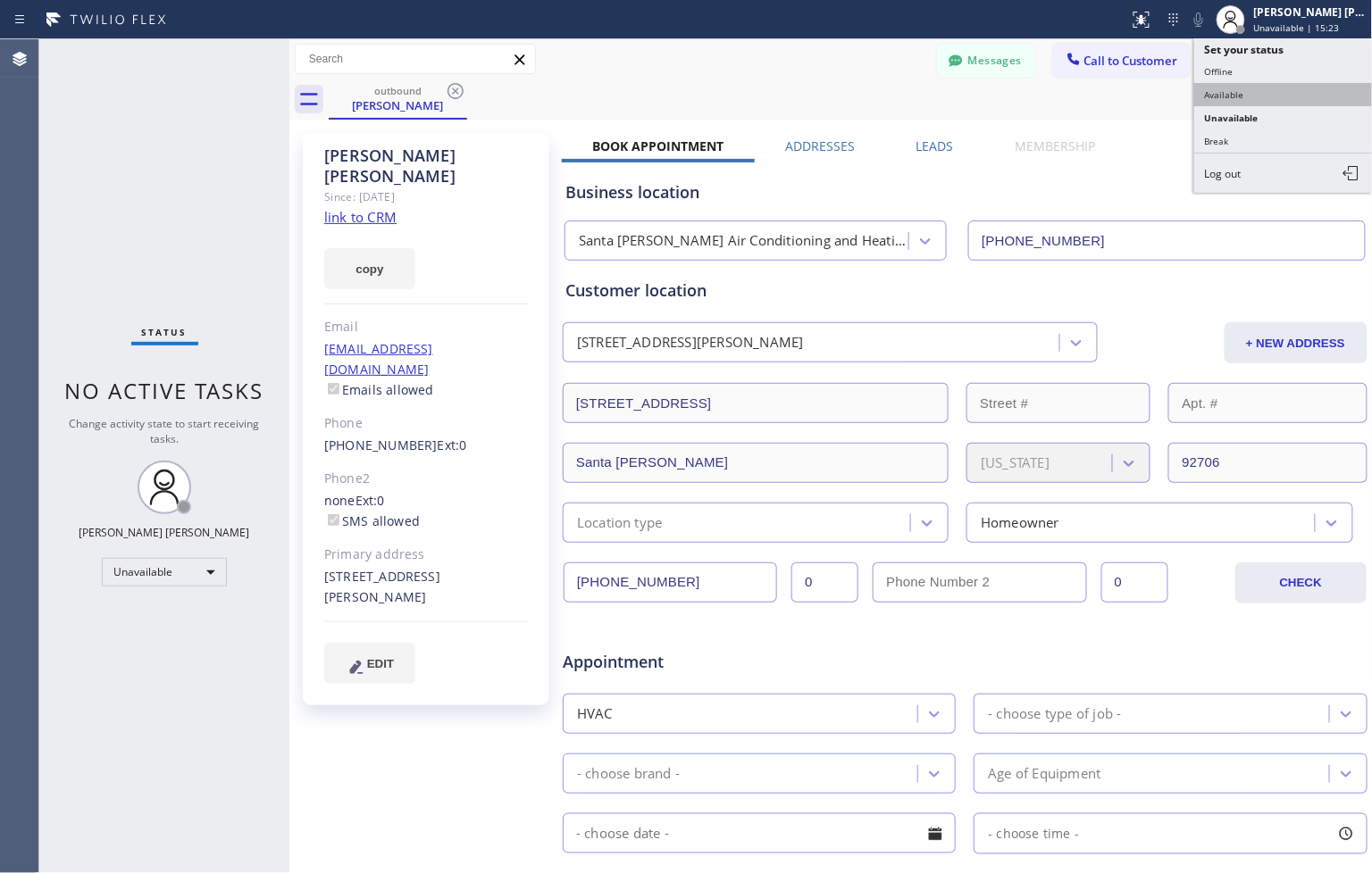
click at [1241, 99] on button "Available" at bounding box center [1283, 95] width 178 height 23
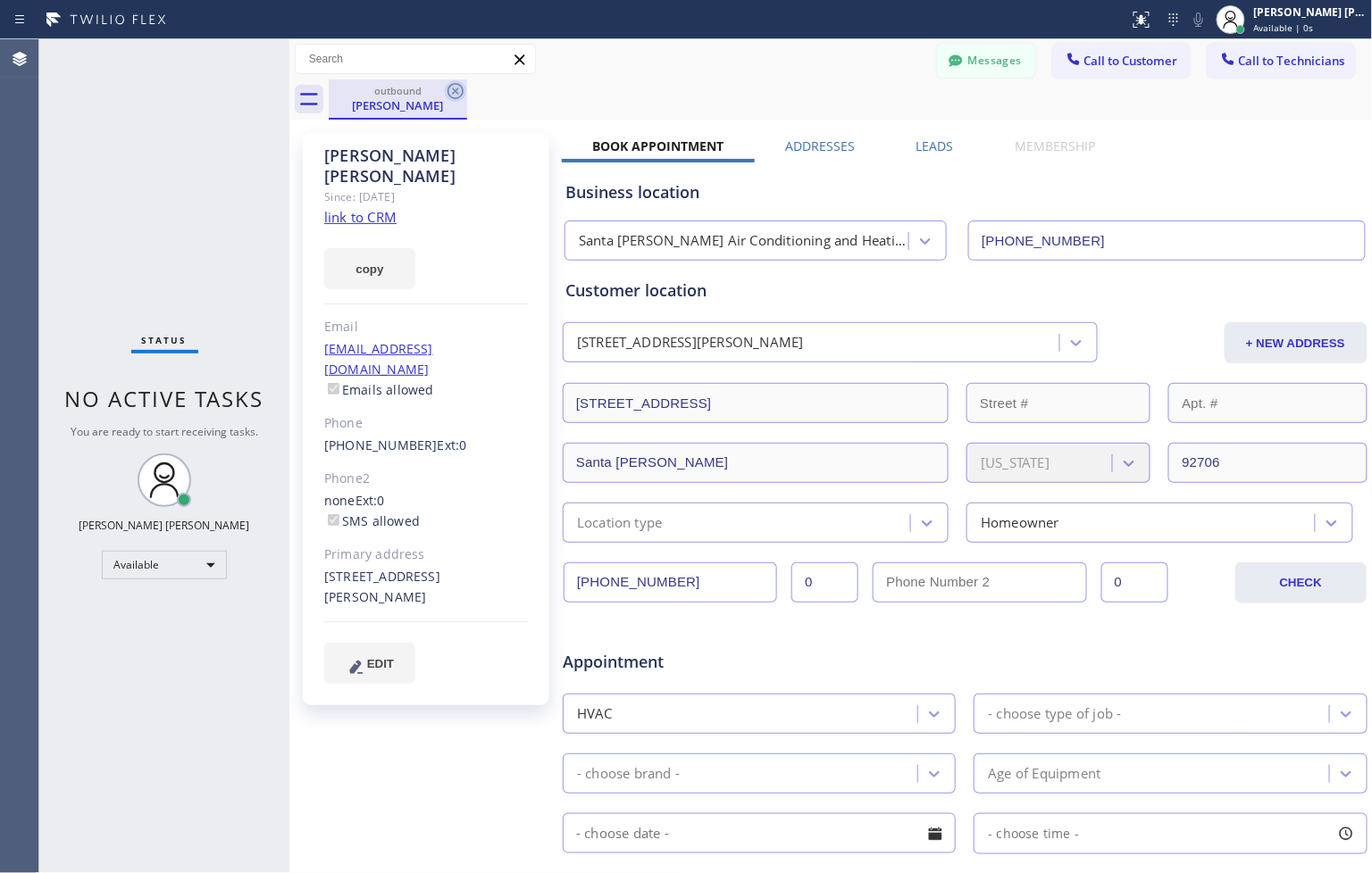
click at [449, 87] on icon at bounding box center [455, 91] width 22 height 22
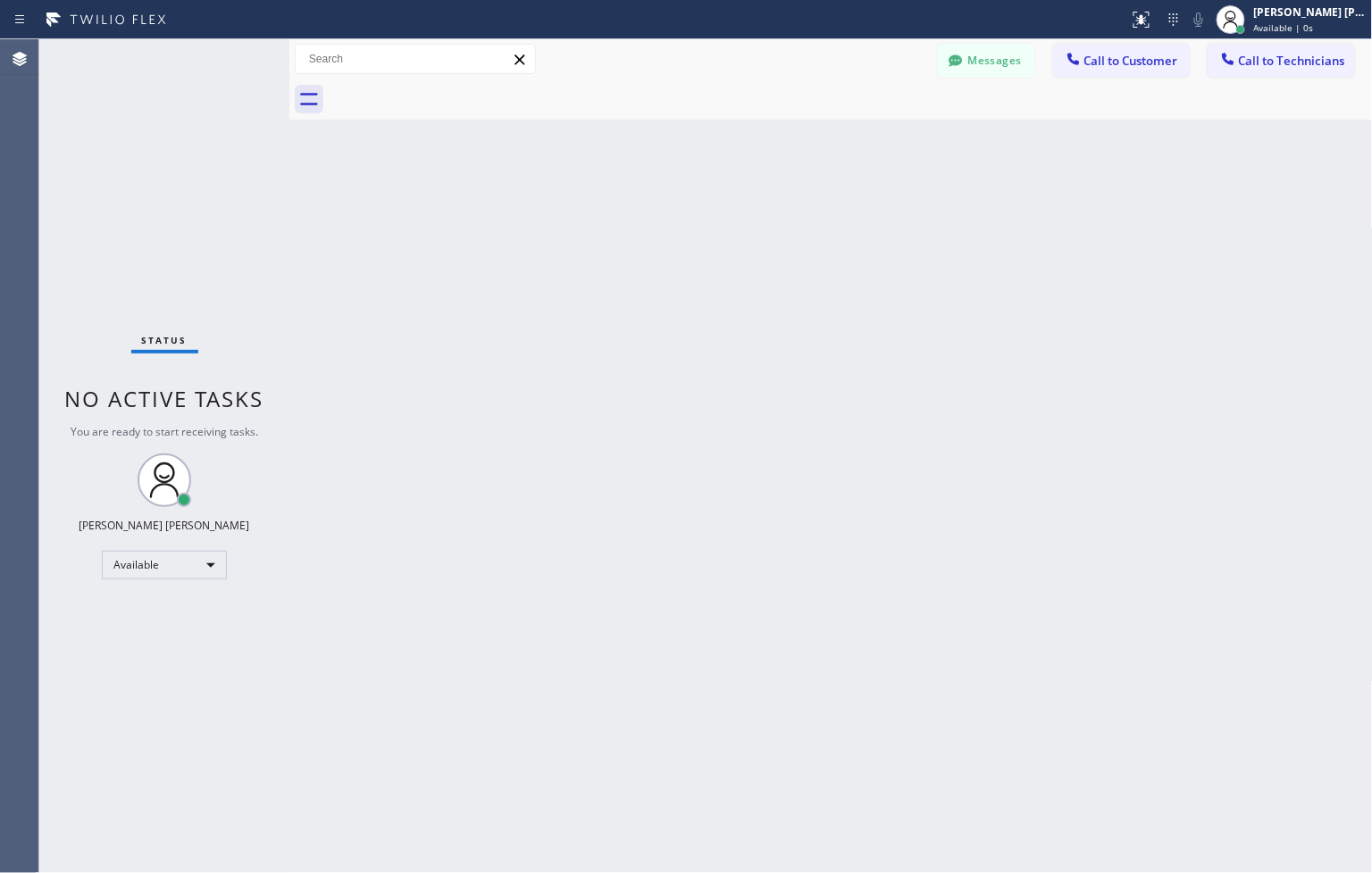
click at [964, 174] on div "Back to Dashboard Change Sender ID Customers Technicians (___) ___-____ SEARCH …" at bounding box center [831, 456] width 1084 height 834
